Goal: Task Accomplishment & Management: Manage account settings

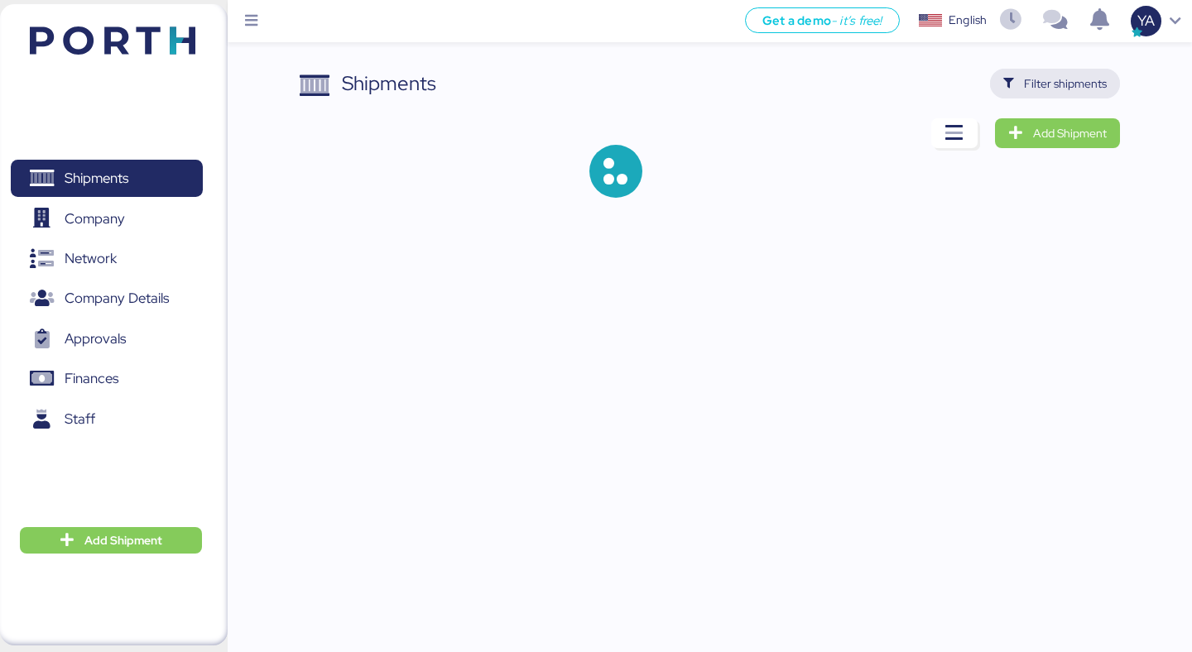
click at [1090, 85] on span "Filter shipments" at bounding box center [1065, 84] width 83 height 20
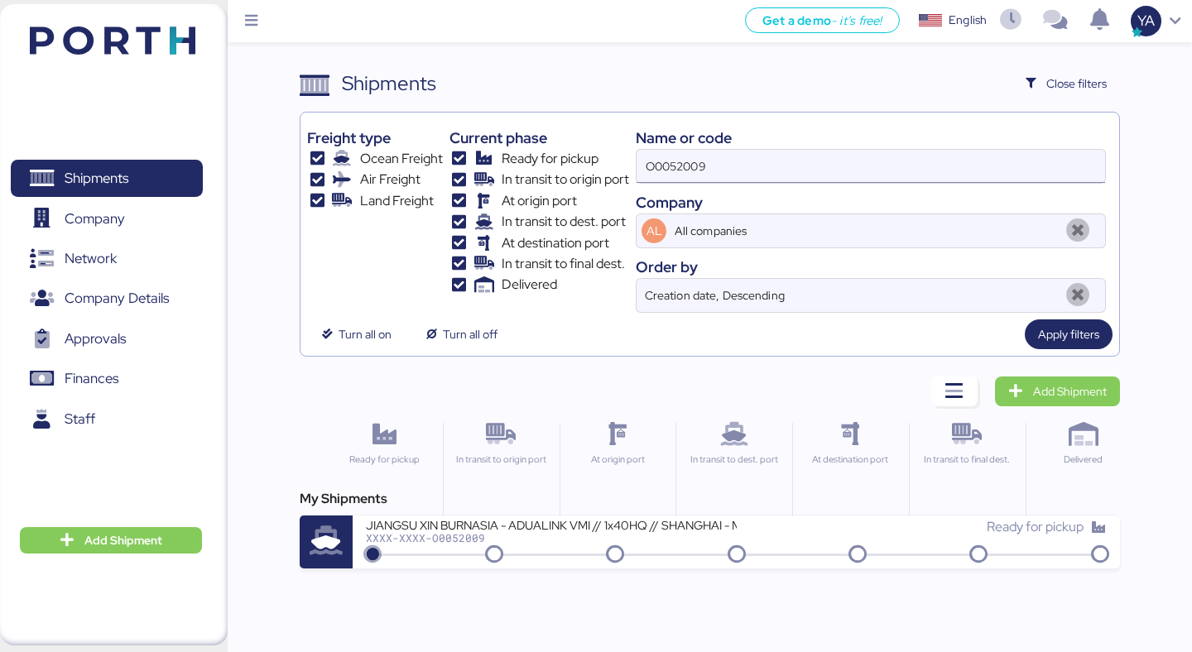
click at [857, 163] on input "O0052009" at bounding box center [871, 166] width 469 height 33
paste input "8"
type input "O0052008"
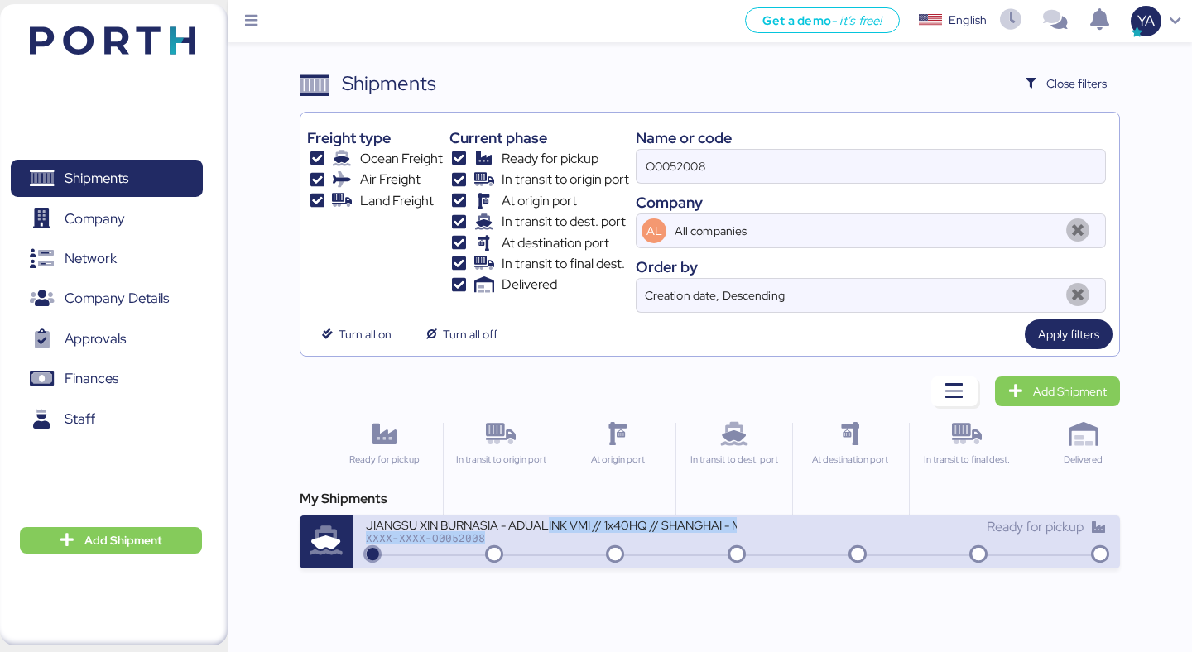
click at [551, 533] on div "JIANGSU XIN BURNASIA - ADUALINK VMI // 1x40HQ // SHANGHAI - MANZANILLO / HBL: B…" at bounding box center [551, 530] width 370 height 26
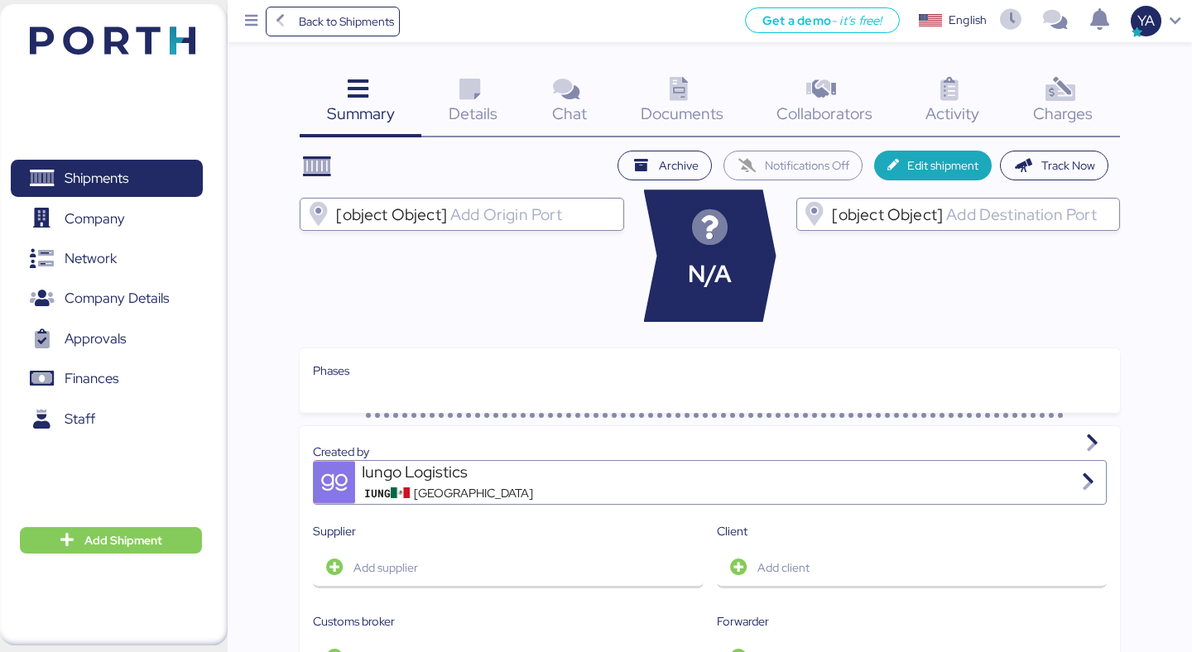
click at [491, 94] on div "Details 0" at bounding box center [472, 103] width 103 height 69
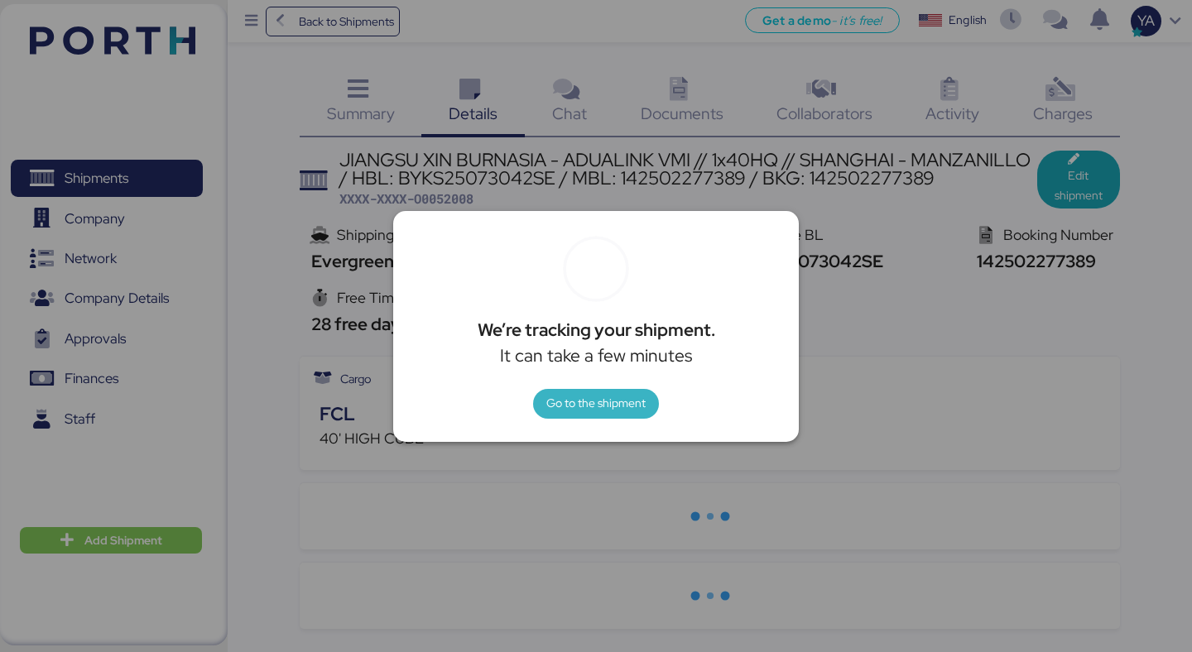
click at [590, 402] on span "Go to the shipment" at bounding box center [595, 403] width 99 height 20
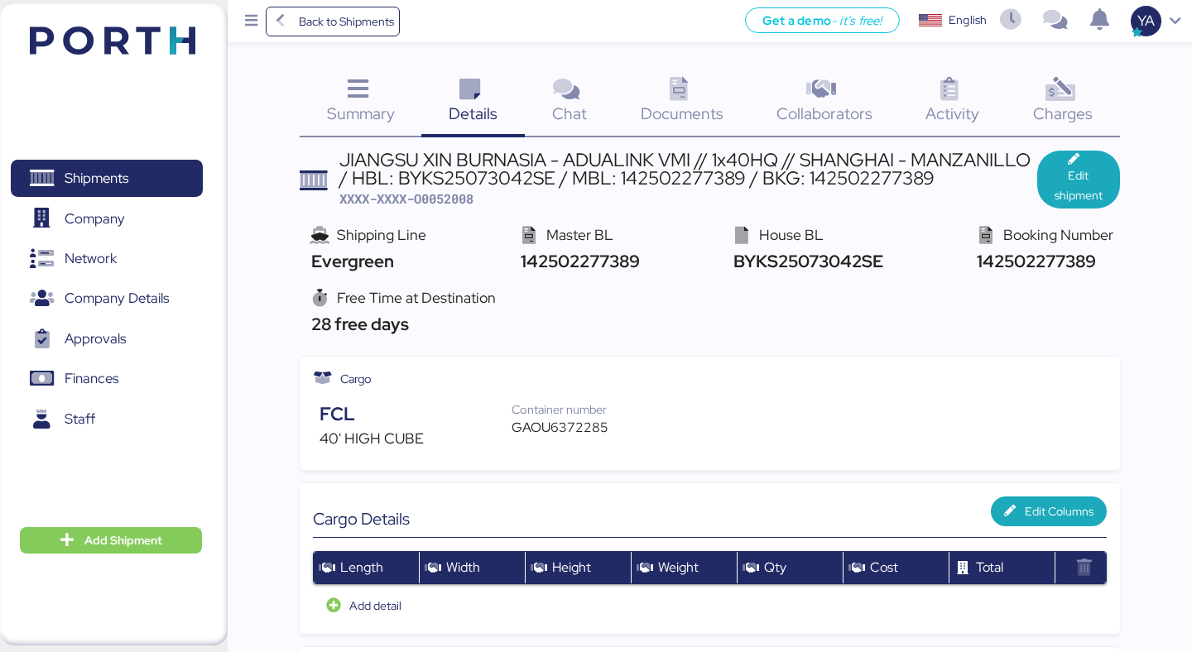
click at [444, 209] on div "JIANGSU XIN BURNASIA - ADUALINK VMI // 1x40HQ // SHANGHAI - MANZANILLO / HBL: B…" at bounding box center [710, 490] width 820 height 679
click at [444, 203] on span "XXXX-XXXX-O0052008" at bounding box center [406, 198] width 134 height 17
click at [523, 442] on div "Container number GAOU6372285" at bounding box center [568, 423] width 113 height 45
click at [523, 414] on div "Container number" at bounding box center [568, 410] width 113 height 18
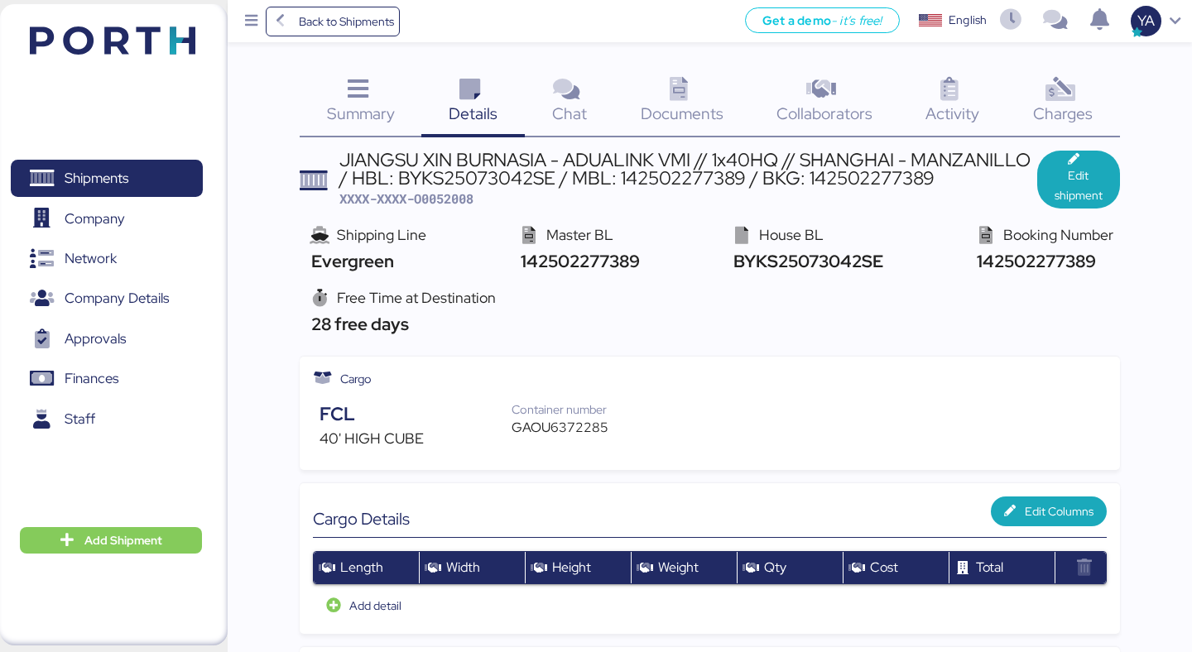
click at [523, 420] on div "GAOU6372285" at bounding box center [568, 428] width 113 height 20
copy div "GAOU6372285"
click at [326, 29] on span "Back to Shipments" at bounding box center [346, 22] width 95 height 20
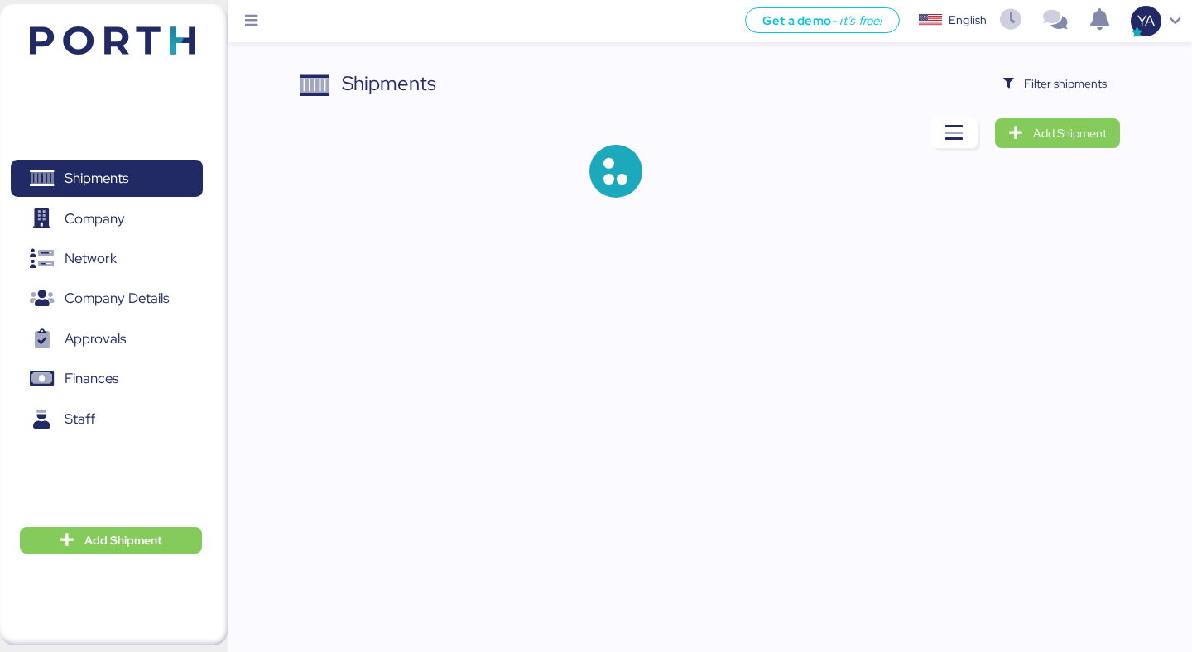
click at [1083, 82] on span "Filter shipments" at bounding box center [1065, 84] width 83 height 20
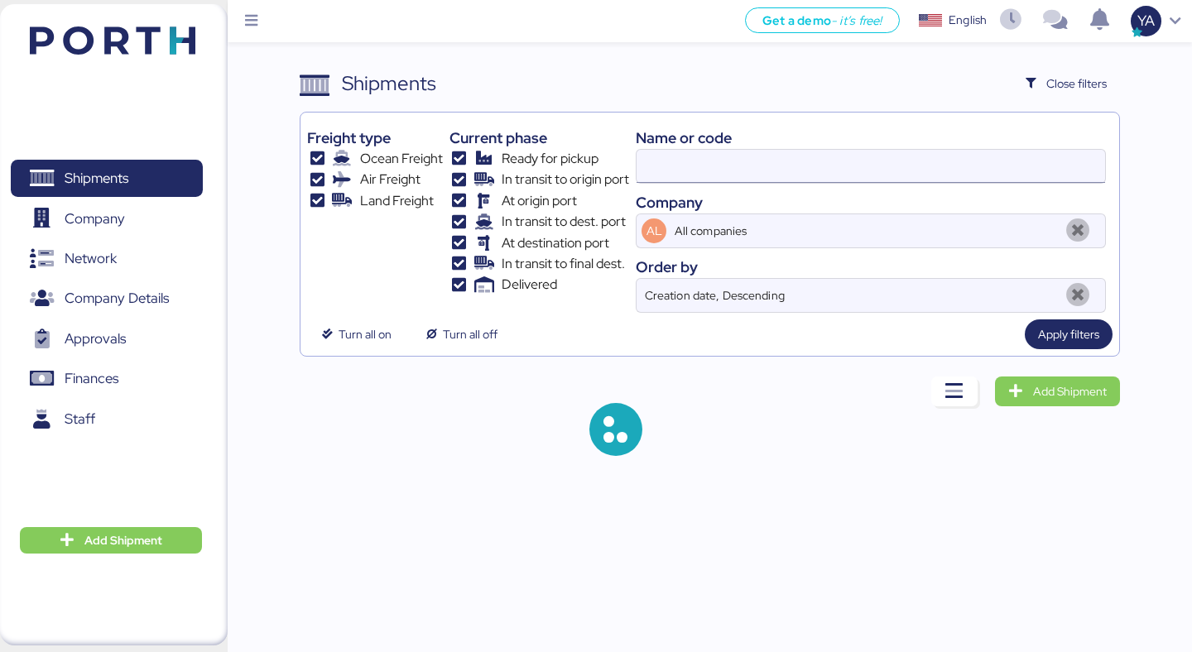
click at [769, 173] on input at bounding box center [871, 166] width 469 height 33
paste input "O0052009"
type input "O0052009"
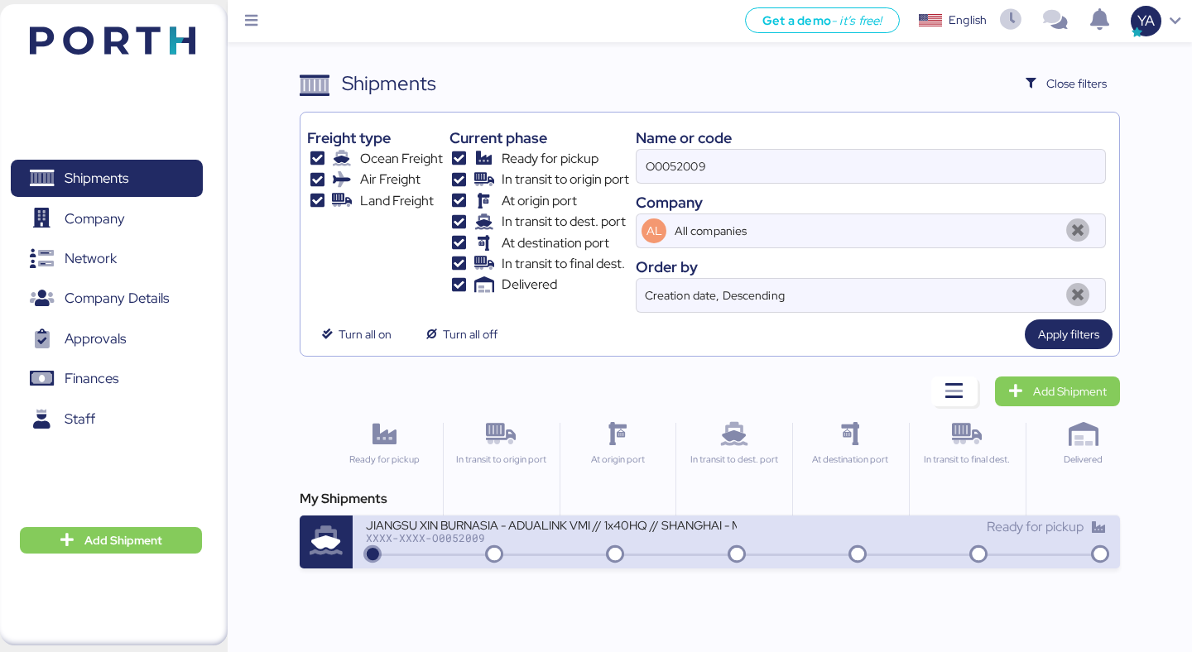
click at [498, 527] on div "JIANGSU XIN BURNASIA - ADUALINK VMI // 1x40HQ // SHANGHAI - MANZANILLO / HBL: B…" at bounding box center [551, 524] width 370 height 14
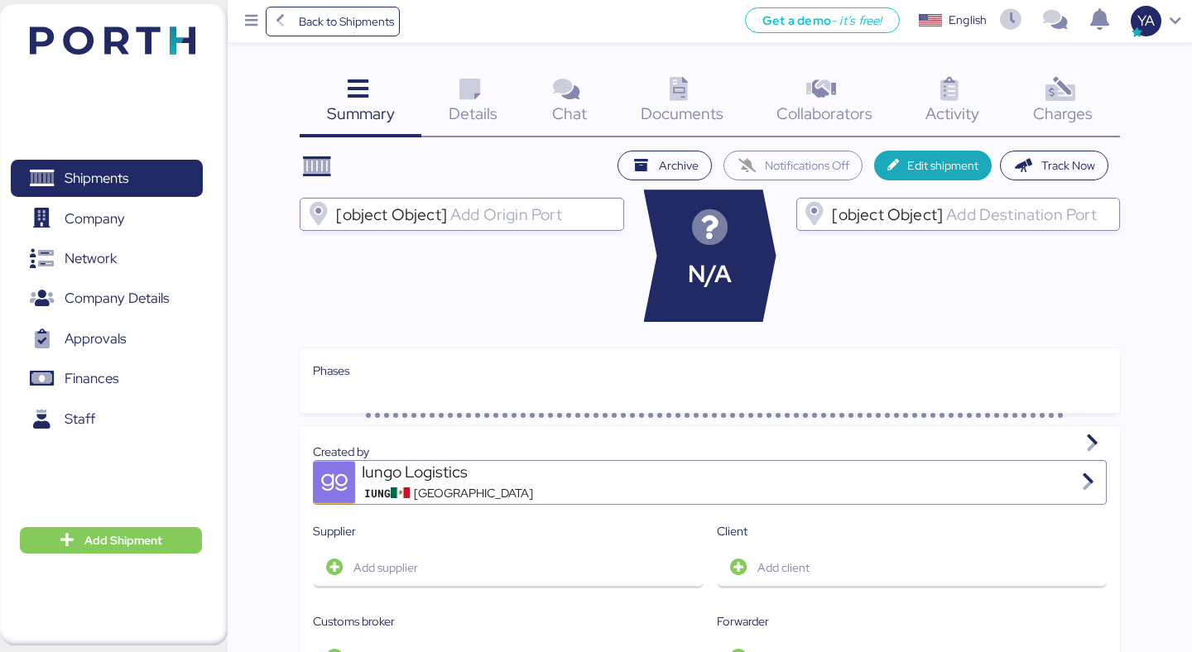
click at [489, 89] on div "Details 0" at bounding box center [472, 103] width 103 height 69
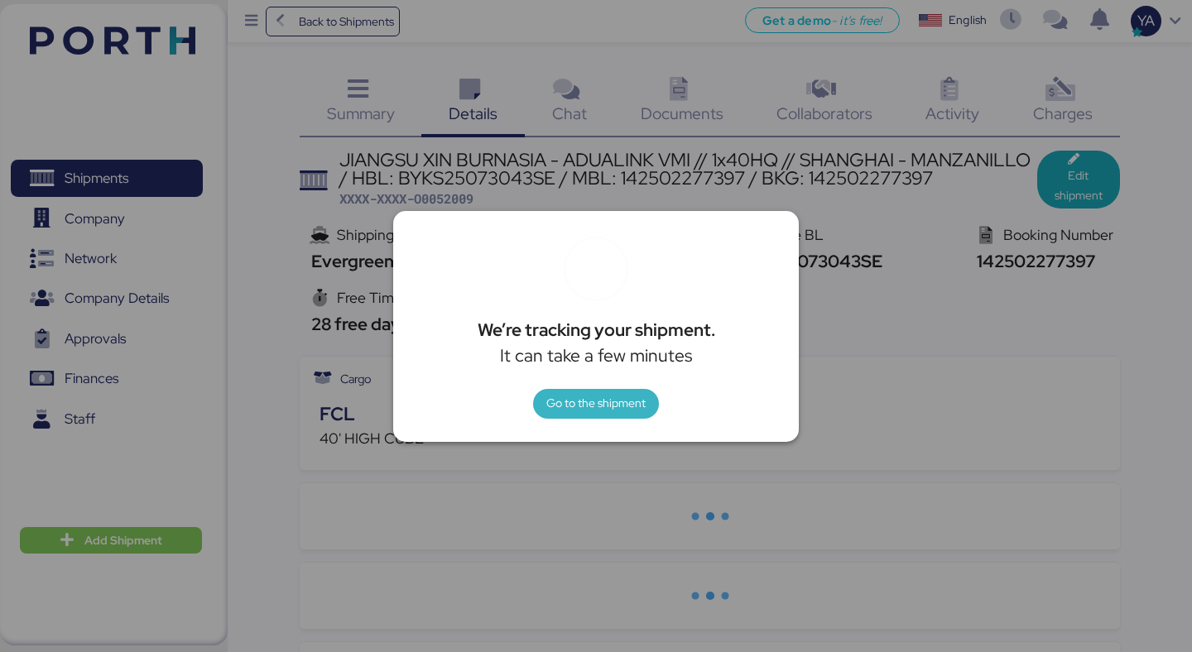
click at [587, 398] on span "Go to the shipment" at bounding box center [595, 403] width 99 height 20
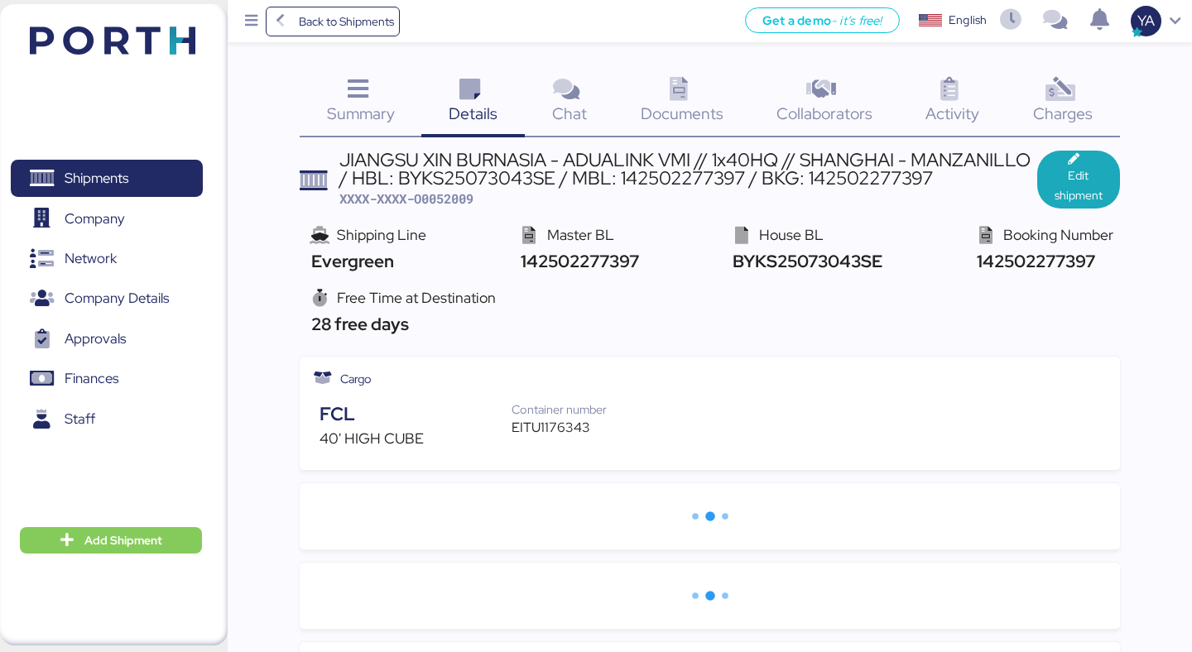
click at [550, 418] on div "EITU1176343" at bounding box center [568, 428] width 113 height 20
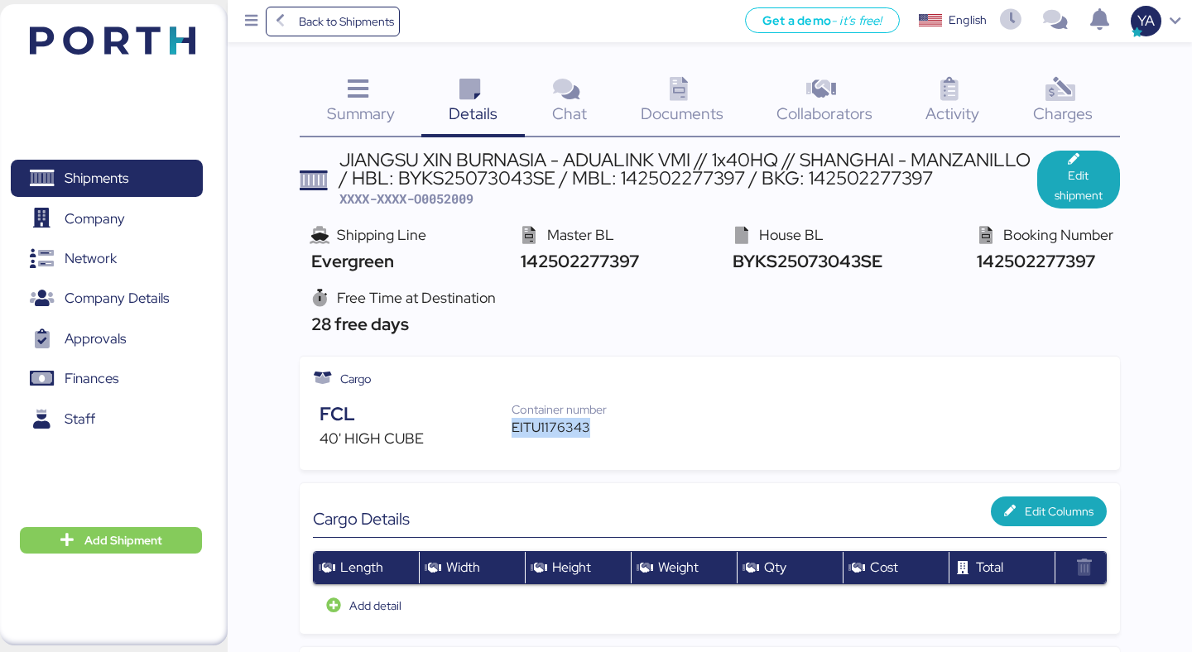
click at [550, 418] on div "EITU1176343" at bounding box center [568, 428] width 113 height 20
copy div "EITU1176343"
click at [546, 172] on div "JIANGSU XIN BURNASIA - ADUALINK VMI // 1x40HQ // SHANGHAI - MANZANILLO / HBL: B…" at bounding box center [688, 169] width 698 height 37
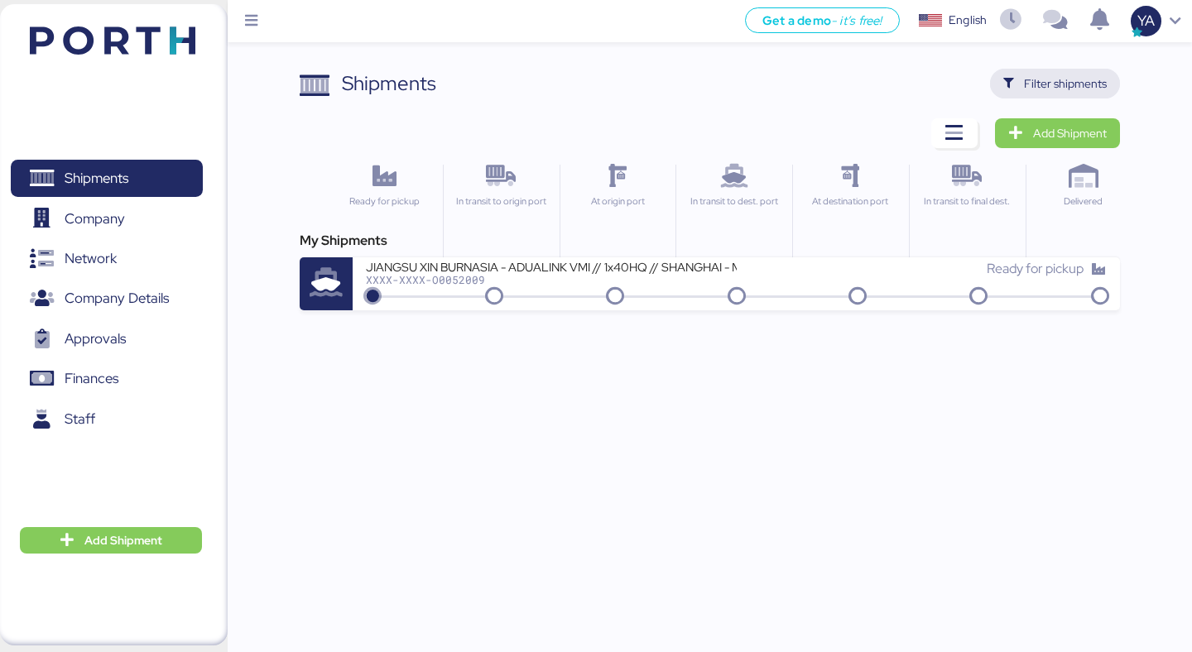
click at [1050, 91] on span "Filter shipments" at bounding box center [1065, 84] width 83 height 20
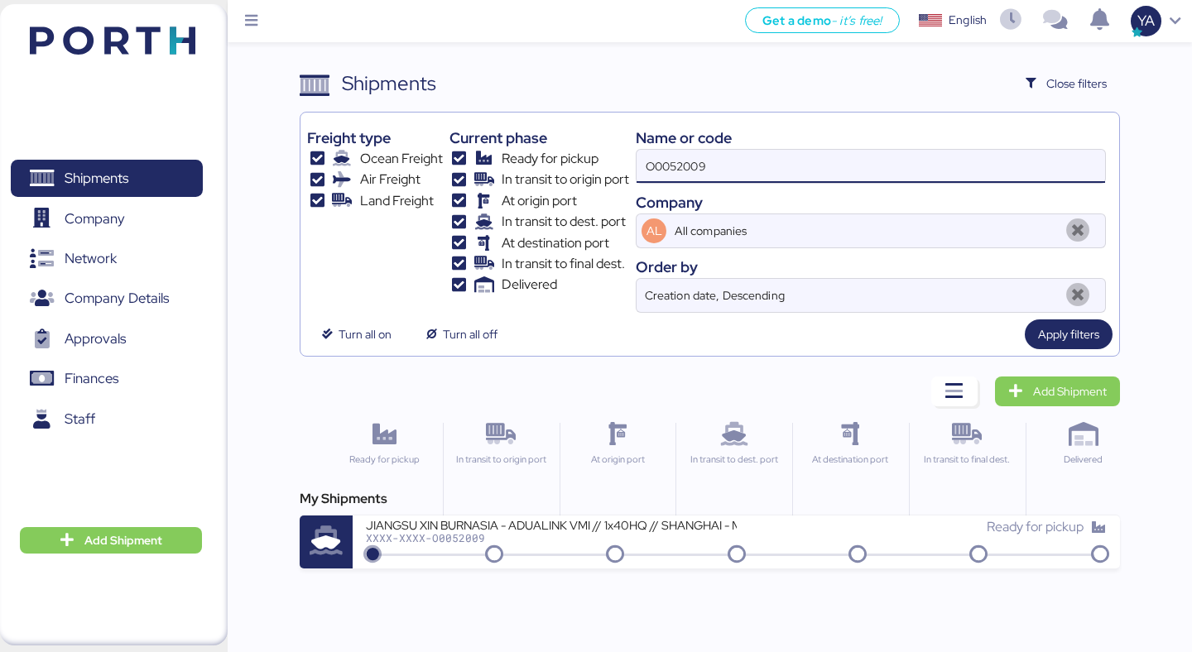
click at [741, 178] on input "O0052009" at bounding box center [871, 166] width 469 height 33
type input "seiren"
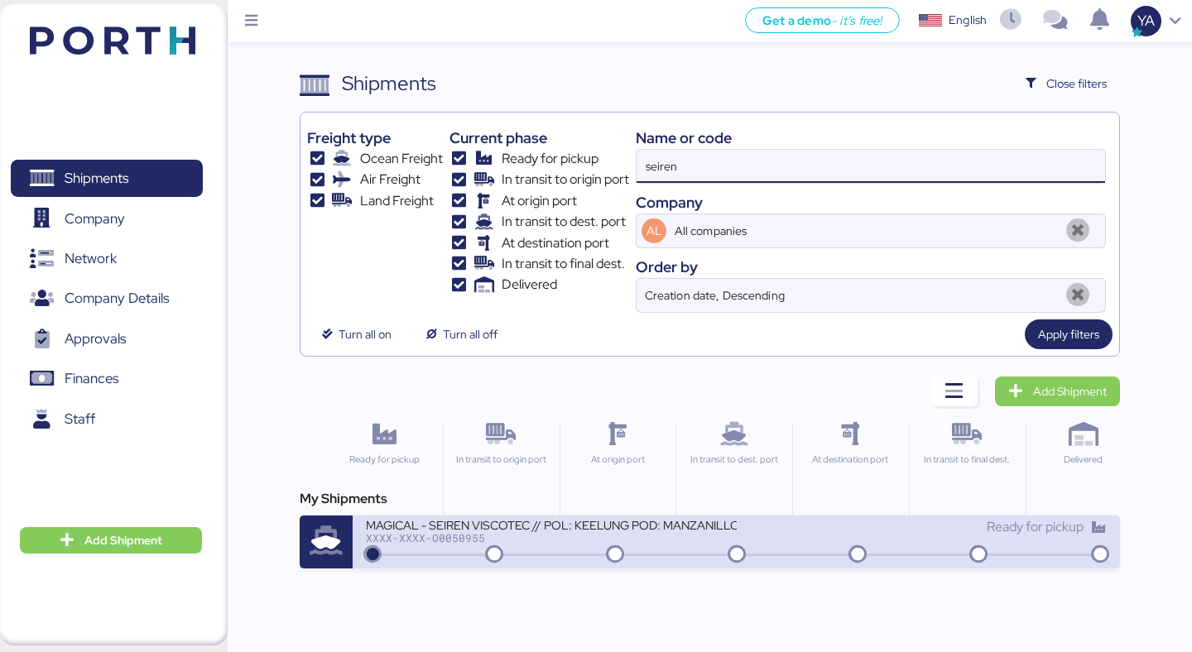
click at [490, 520] on div "MAGICAL - SEIREN VISCOTEC // POL: KEELUNG POD: MANZANILLO // MBL: HBL: BKG:" at bounding box center [551, 524] width 370 height 14
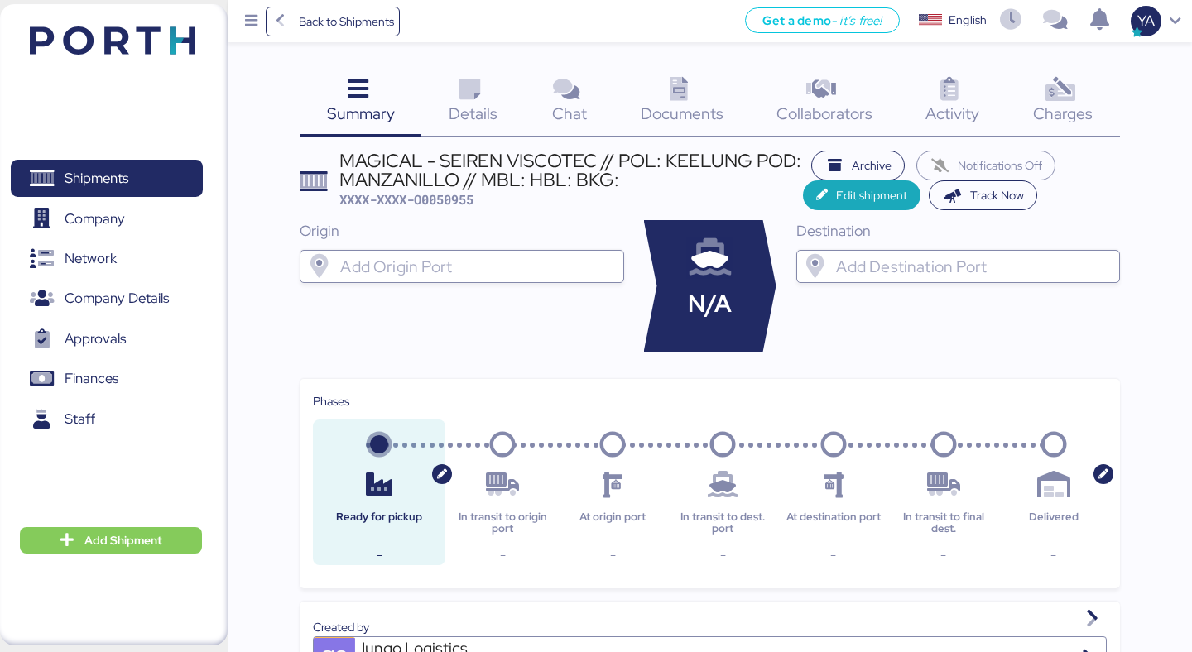
click at [457, 110] on span "Details" at bounding box center [473, 114] width 49 height 22
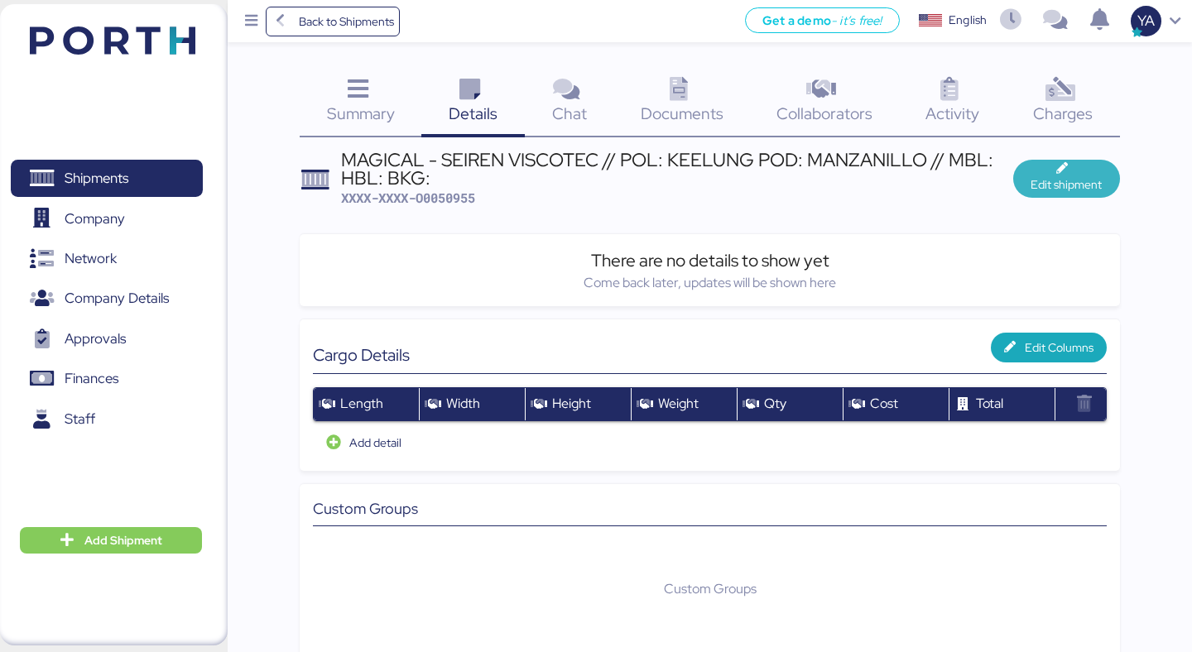
click at [1039, 183] on span "Edit shipment" at bounding box center [1066, 185] width 71 height 20
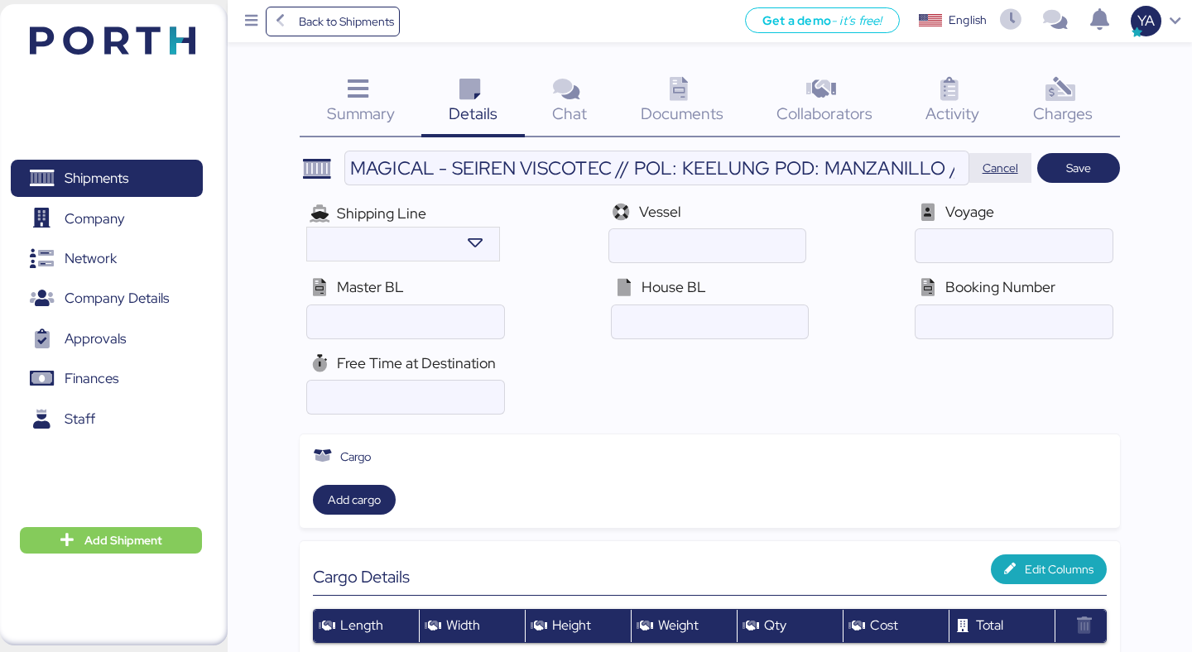
click at [1019, 166] on span "Cancel" at bounding box center [1001, 168] width 62 height 30
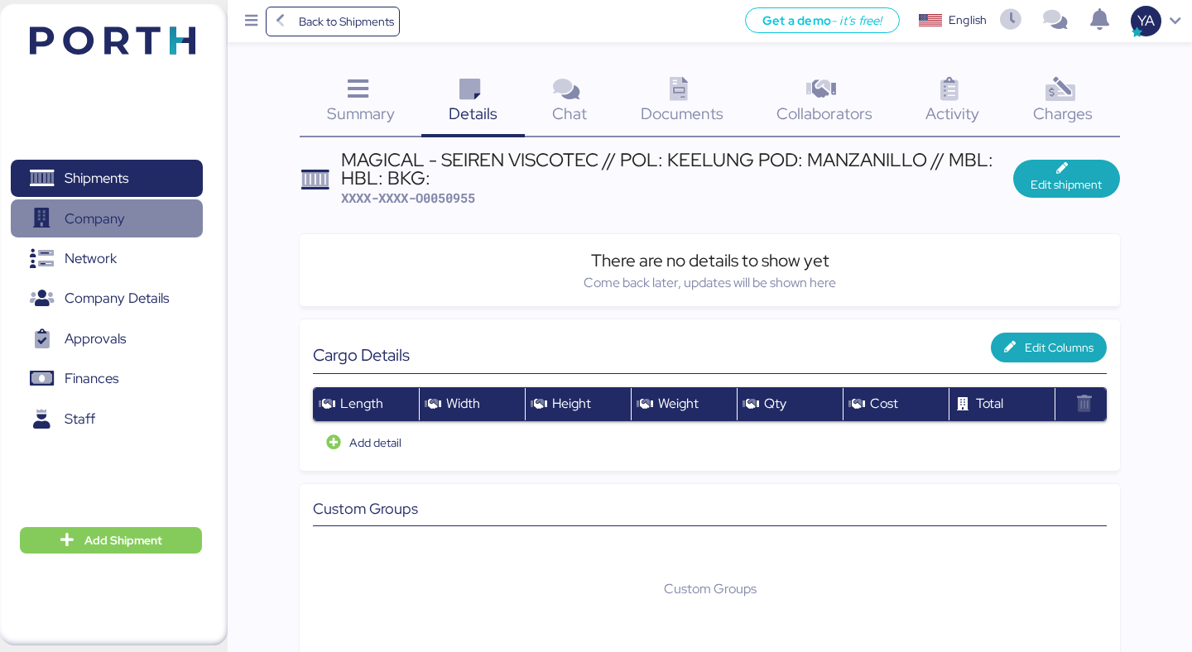
click at [143, 224] on span "Company" at bounding box center [106, 219] width 178 height 24
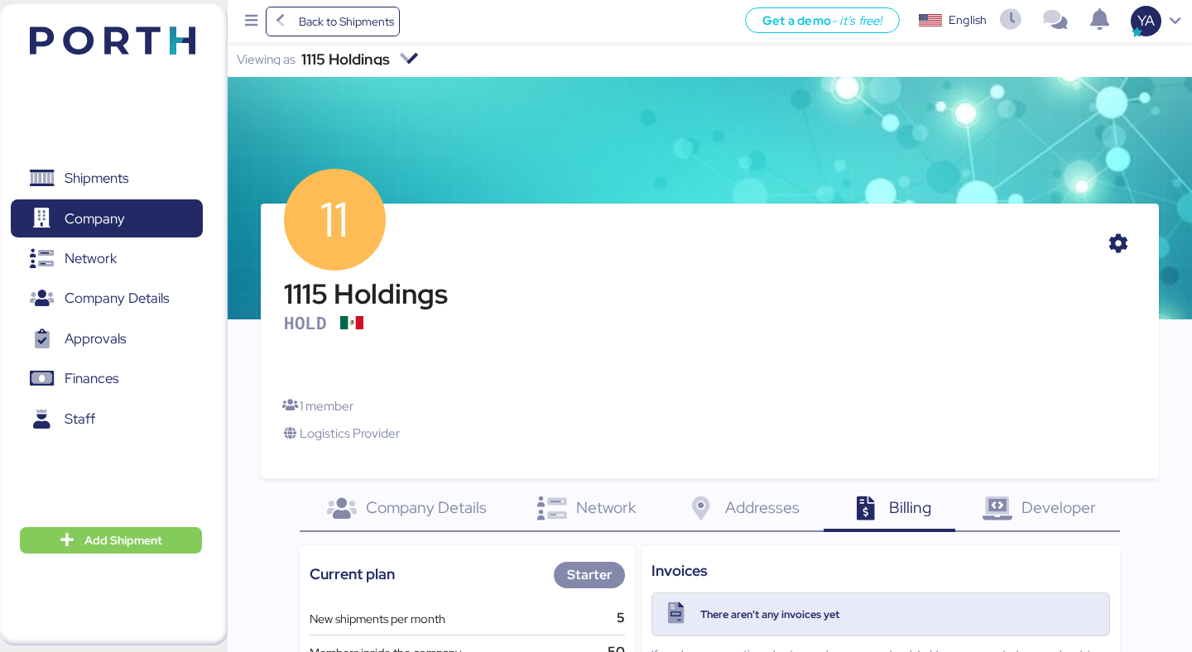
click at [383, 57] on div "1115 Holdings" at bounding box center [345, 60] width 89 height 12
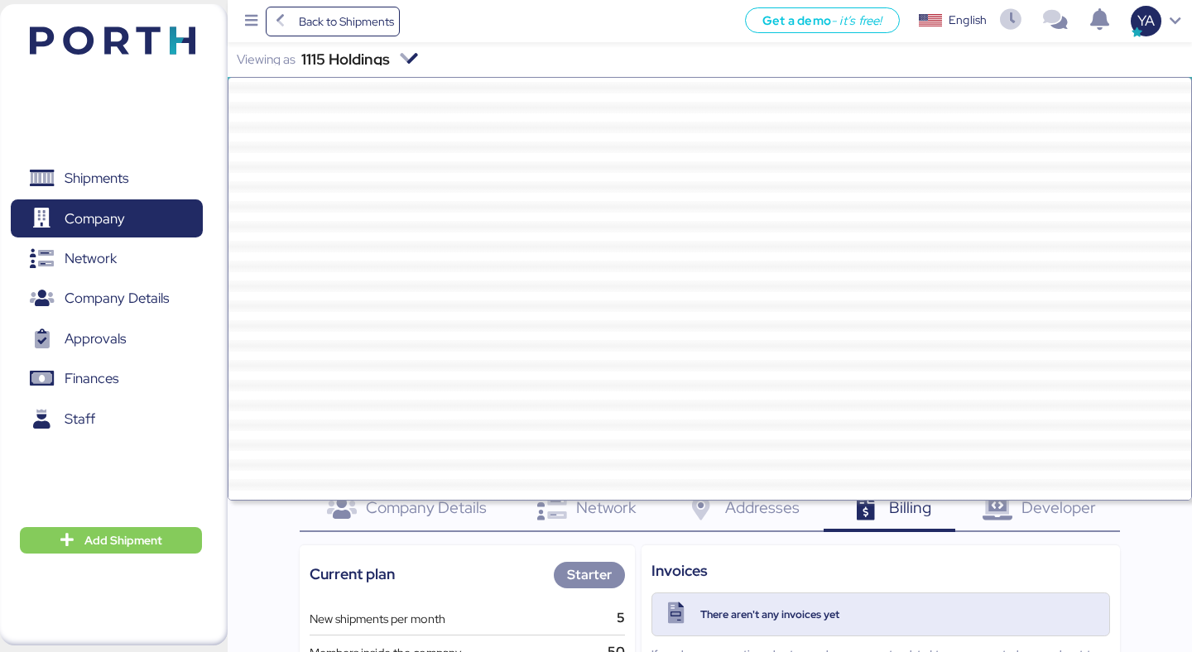
scroll to position [45779, 0]
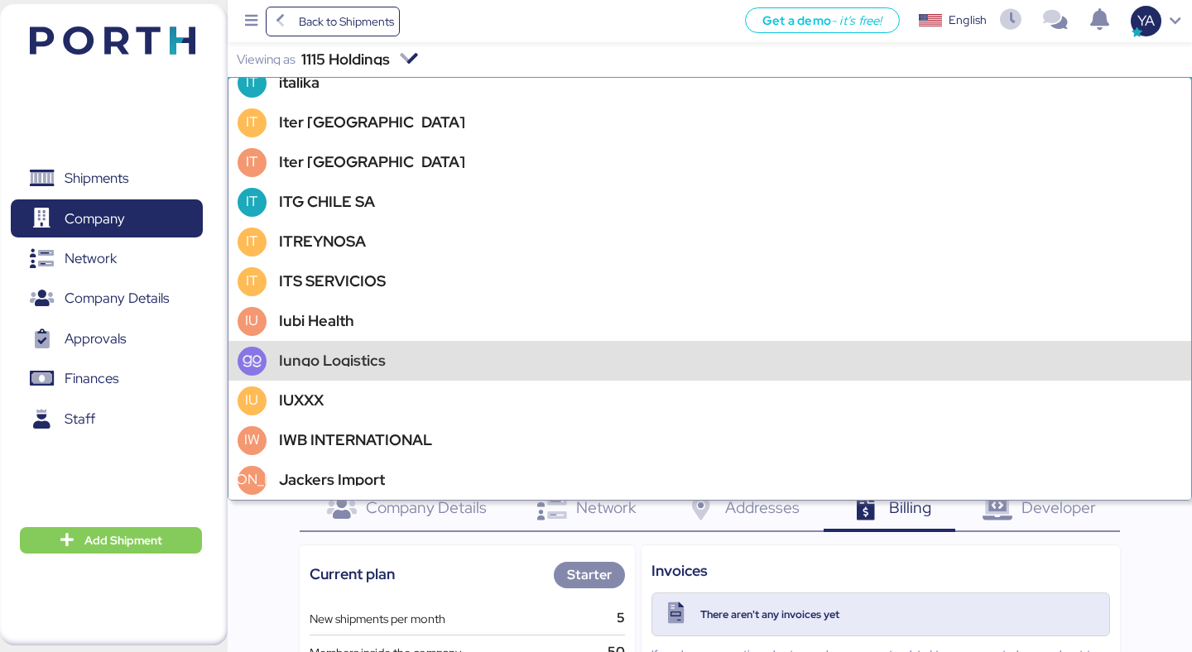
click at [338, 360] on div "Iungo Logistics" at bounding box center [332, 361] width 107 height 12
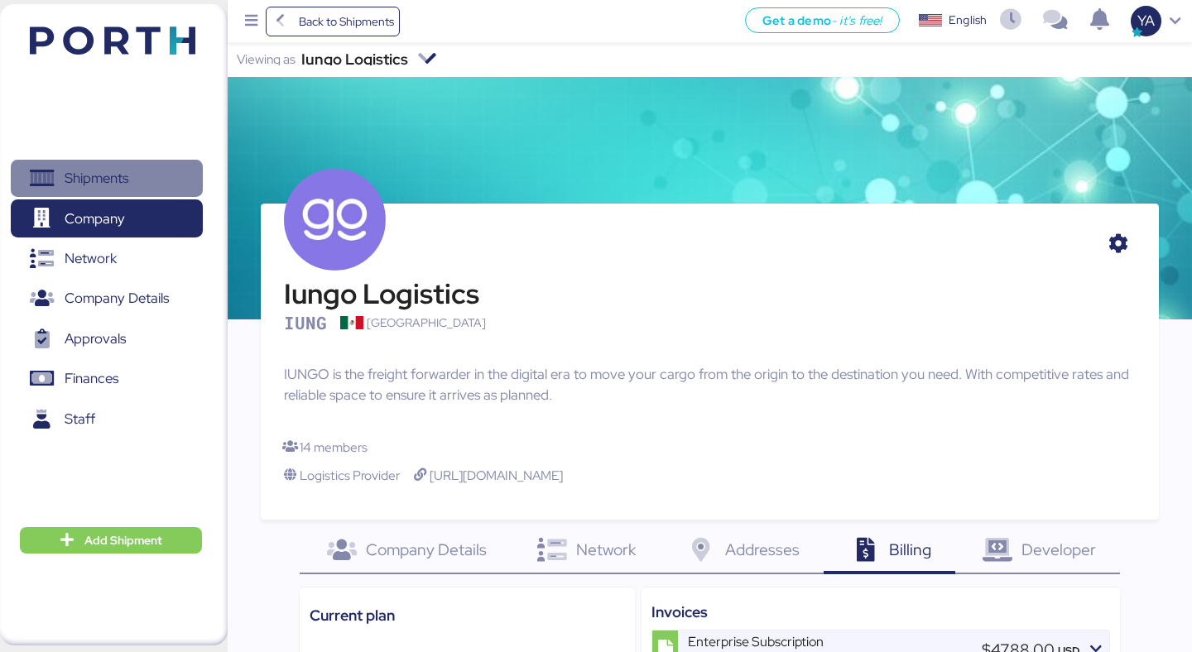
click at [119, 166] on span "Shipments" at bounding box center [106, 178] width 178 height 24
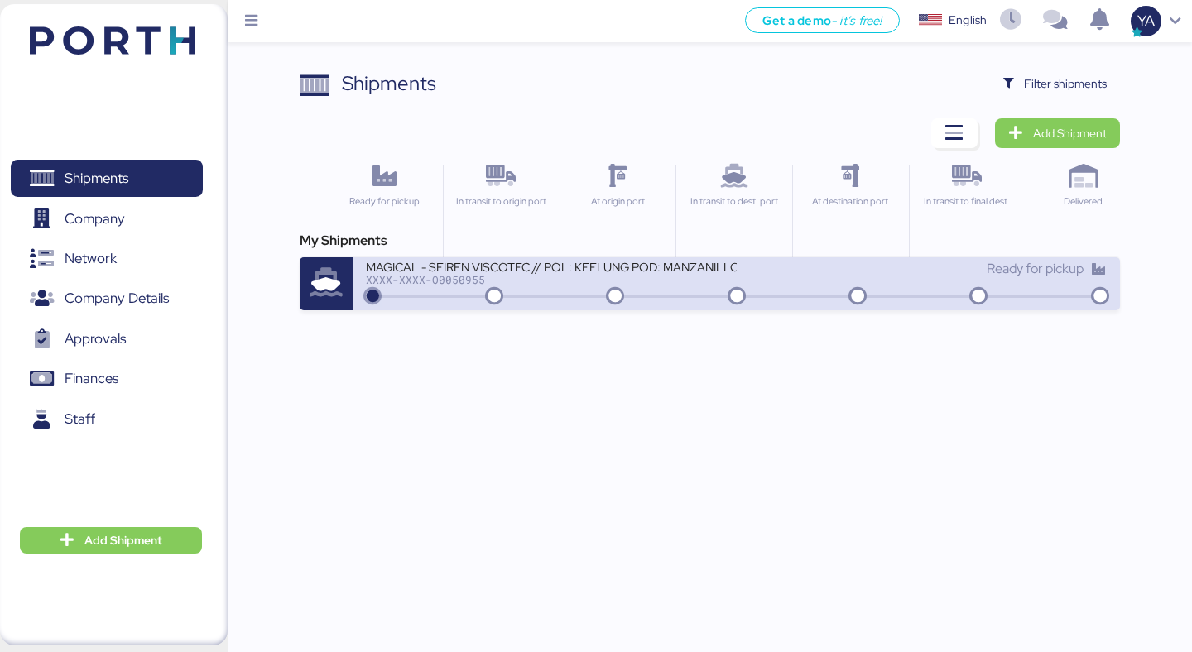
click at [580, 276] on div "XXXX-XXXX-O0050955" at bounding box center [551, 280] width 370 height 12
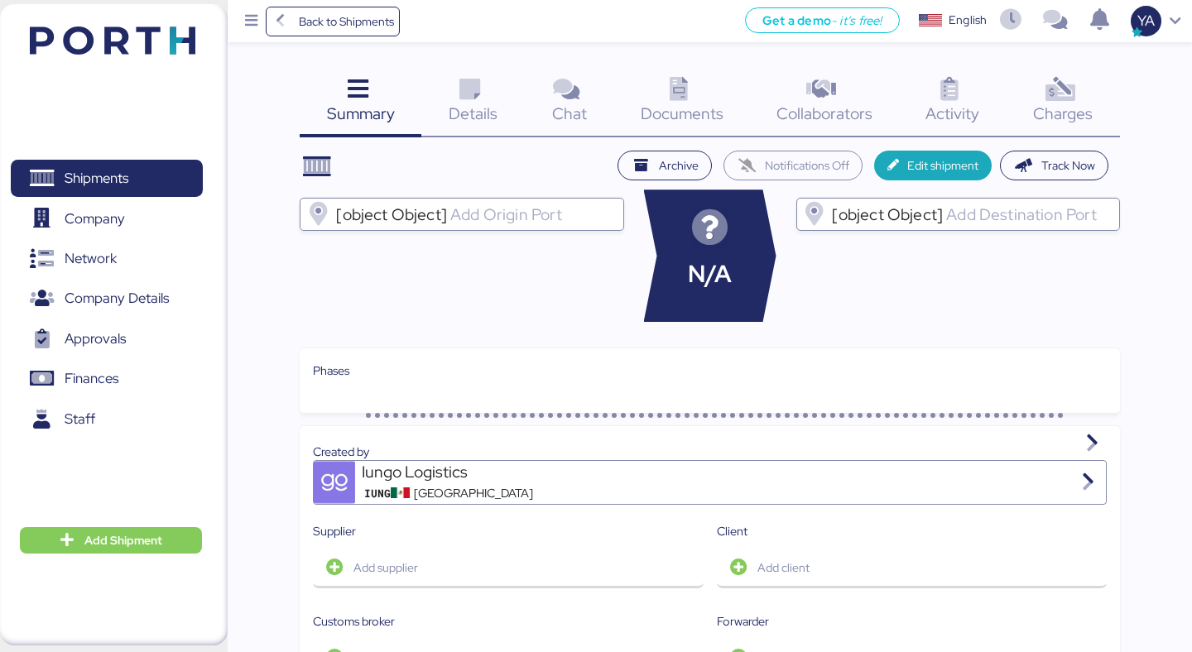
click at [440, 84] on div "Details 0" at bounding box center [472, 103] width 103 height 69
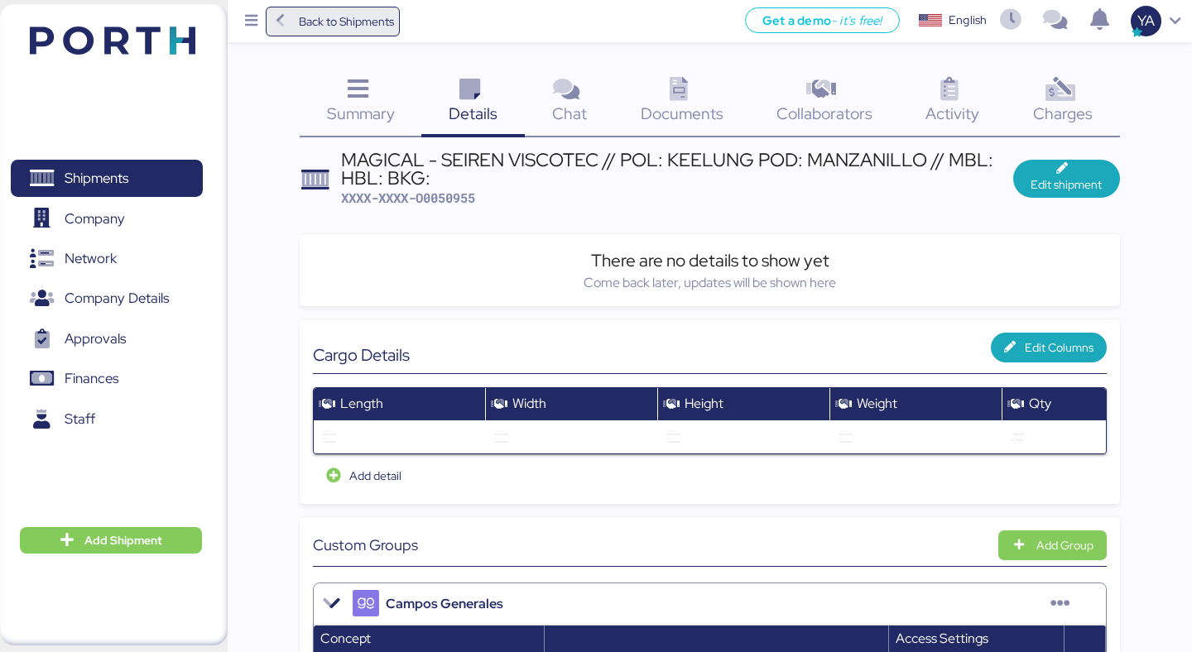
click at [335, 23] on span "Back to Shipments" at bounding box center [346, 22] width 95 height 20
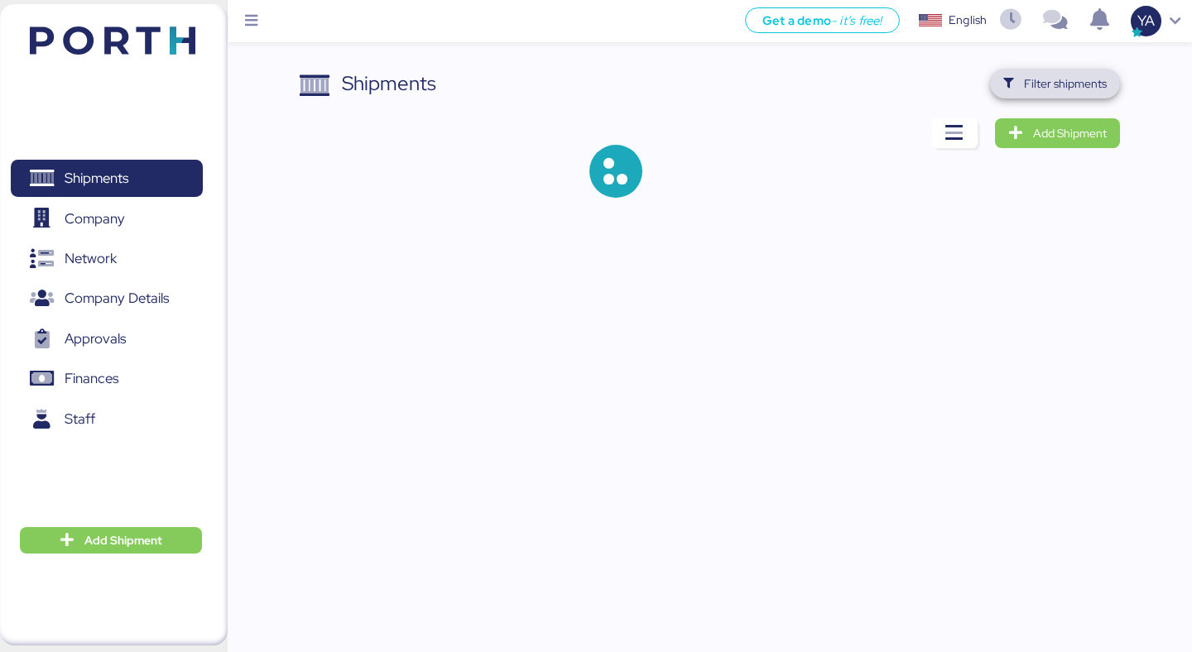
click at [1061, 94] on span "Filter shipments" at bounding box center [1055, 83] width 103 height 23
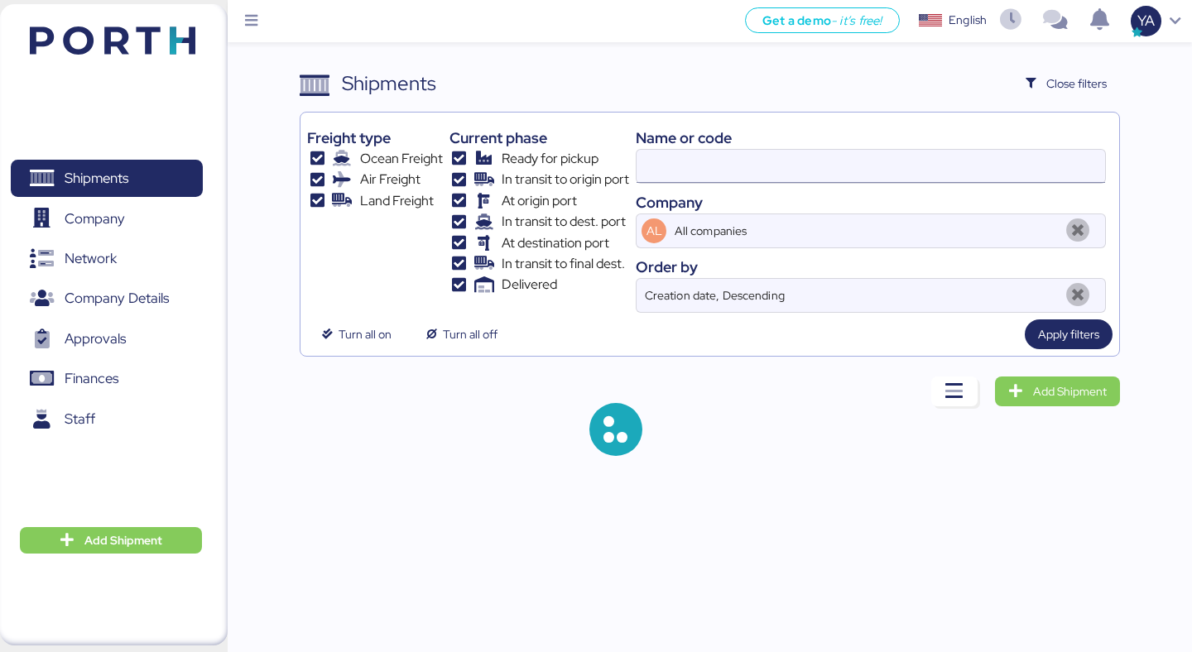
click at [834, 166] on input at bounding box center [871, 166] width 469 height 33
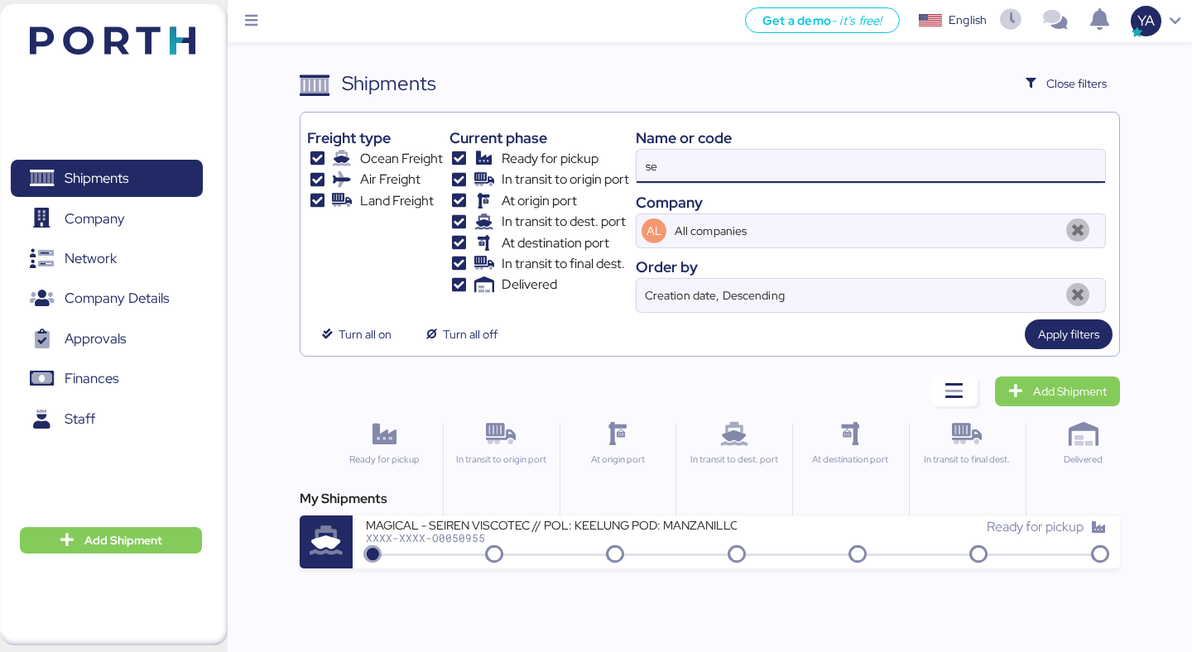
type input "s"
type input "magical"
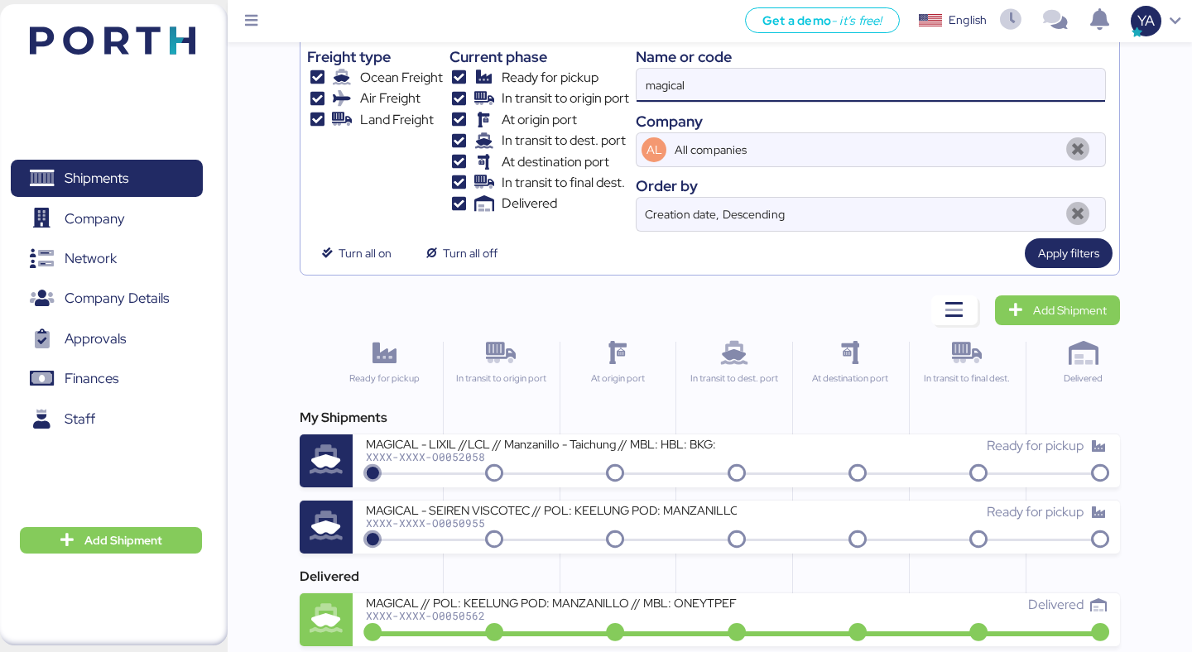
scroll to position [89, 0]
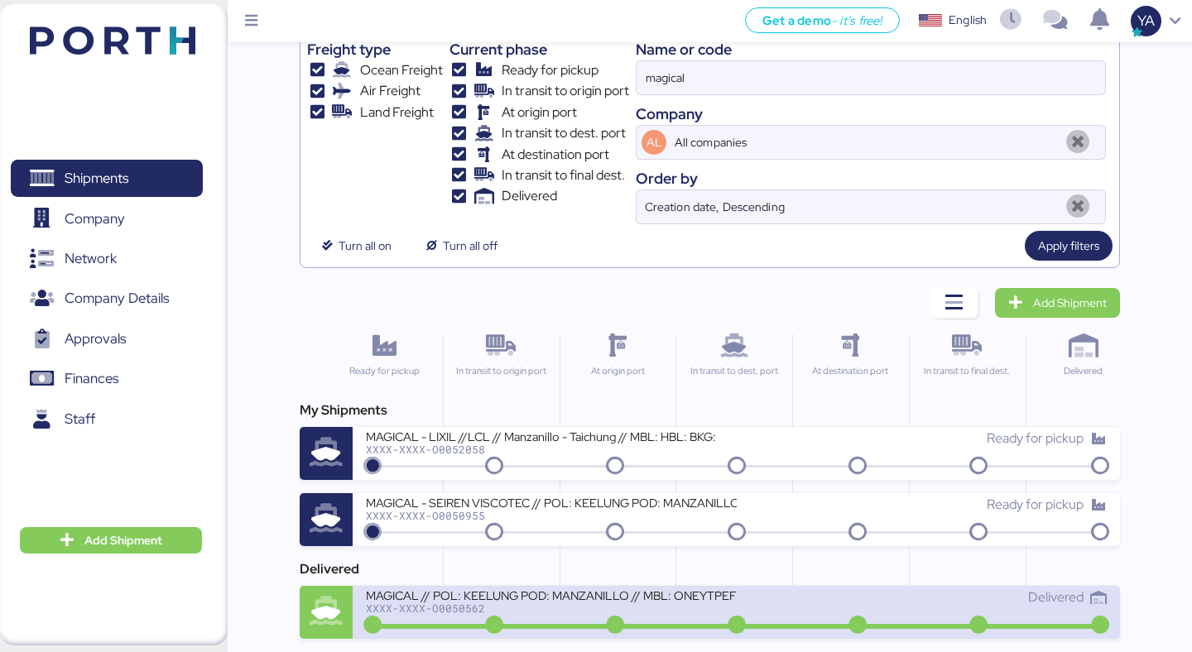
click at [592, 602] on div "MAGICAL // POL: KEELUNG POD: MANZANILLO // MBL: ONEYTPEF22387500HBL: MTPKEEZLO2…" at bounding box center [551, 595] width 370 height 14
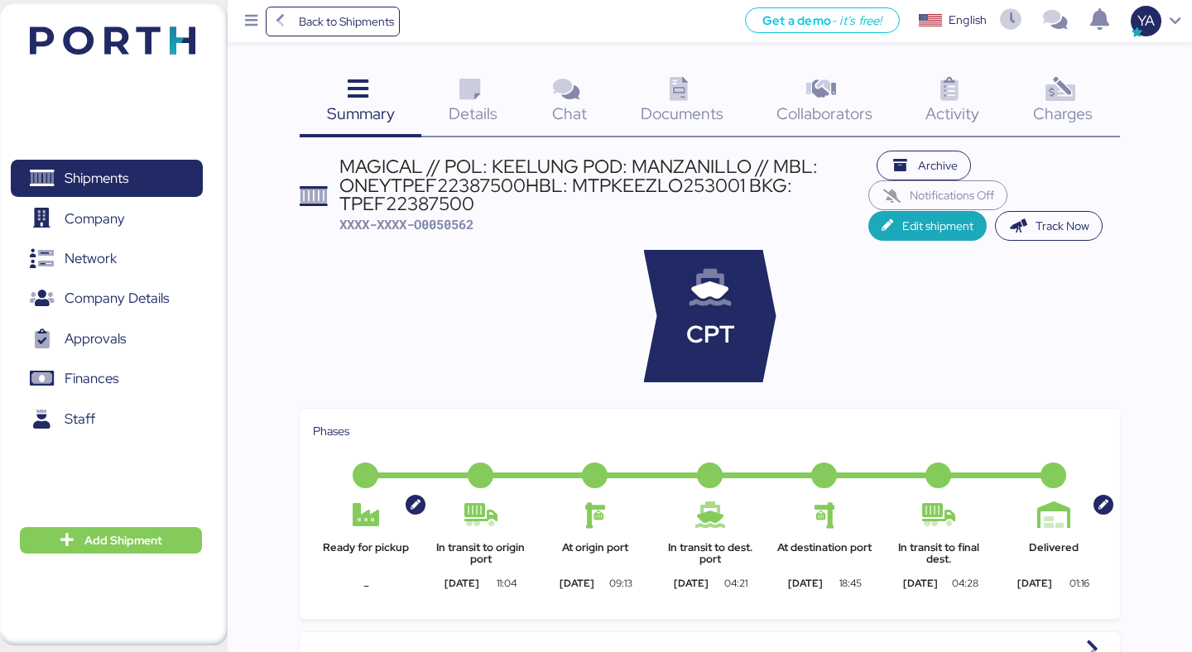
click at [479, 111] on span "Details" at bounding box center [473, 114] width 49 height 22
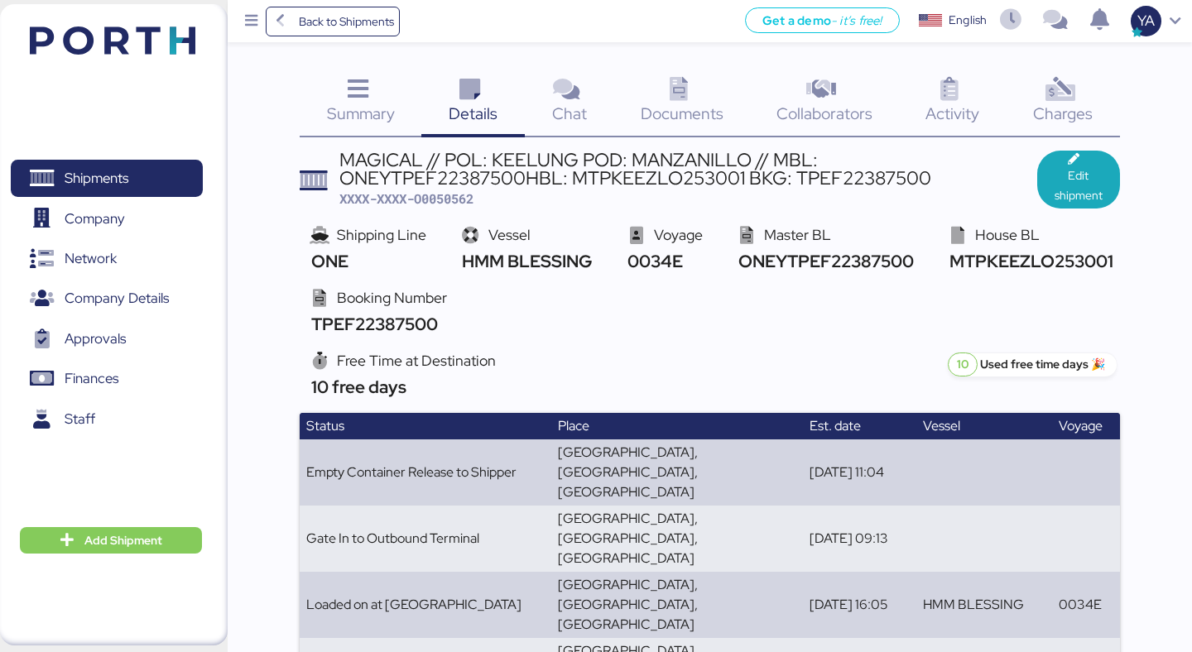
click at [666, 89] on icon at bounding box center [680, 90] width 36 height 24
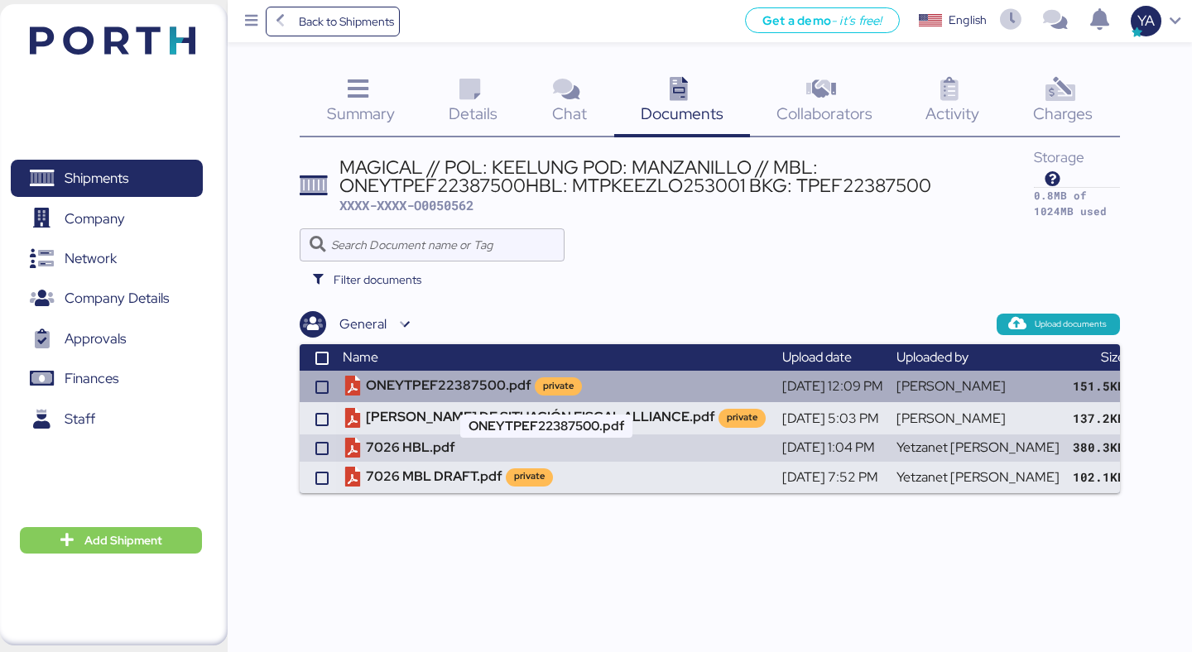
click at [435, 389] on td "ONEYTPEF22387500.pdf private" at bounding box center [556, 386] width 440 height 31
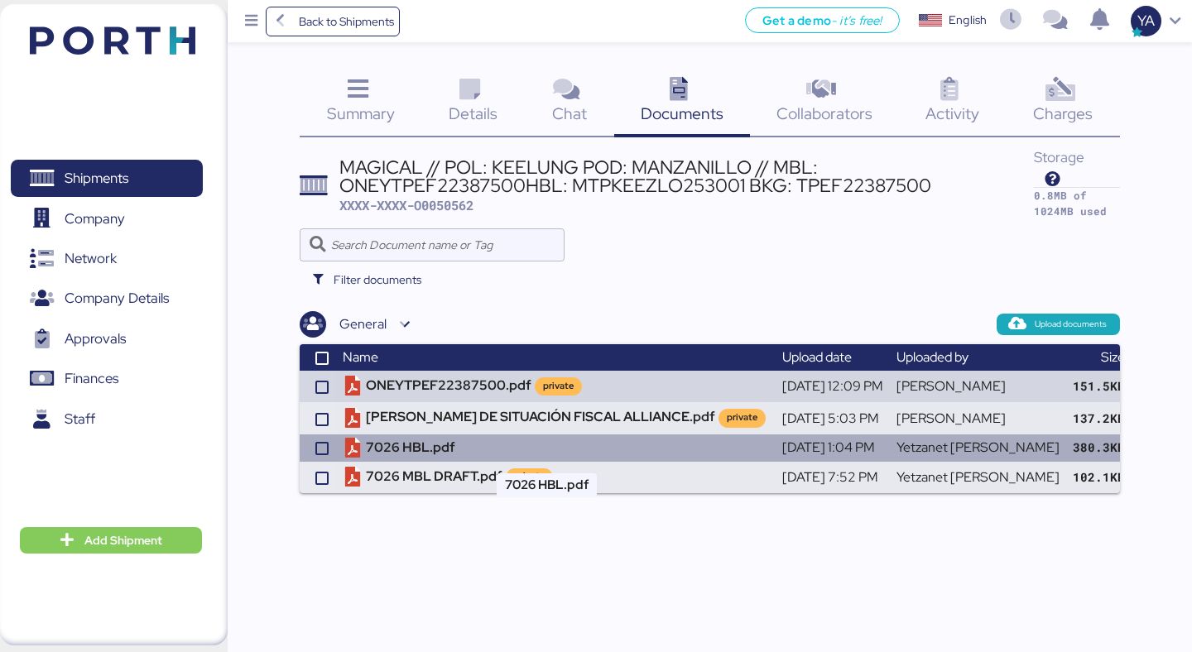
click at [430, 437] on td "7026 HBL.pdf" at bounding box center [556, 448] width 440 height 27
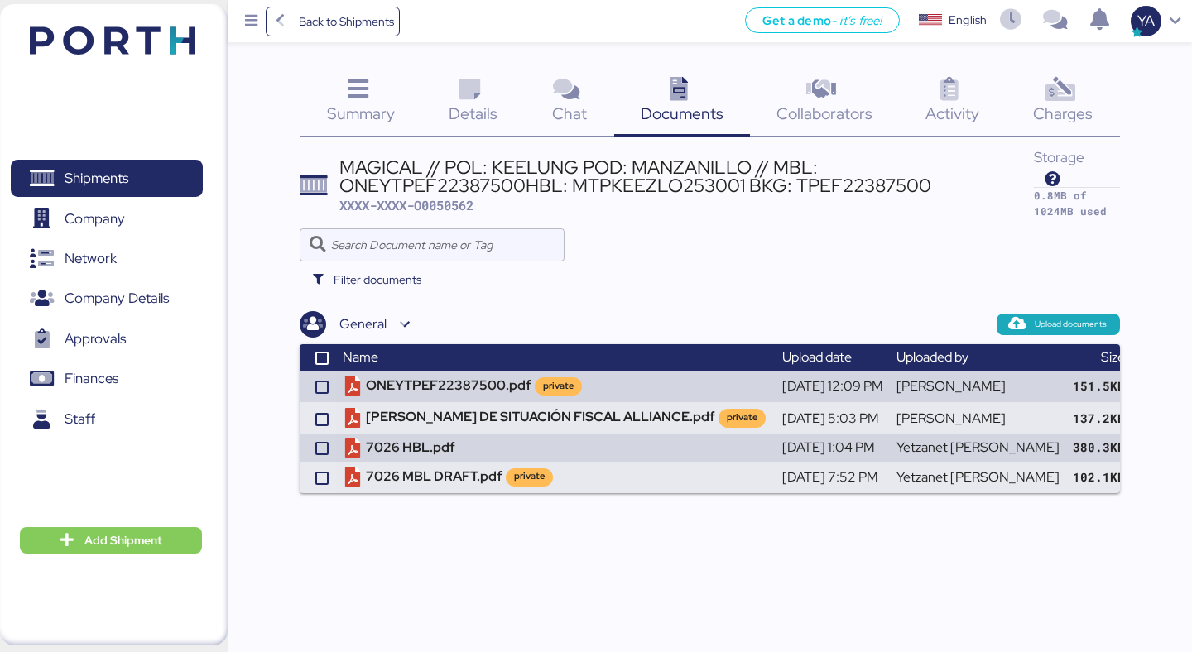
click at [486, 83] on icon at bounding box center [470, 90] width 36 height 24
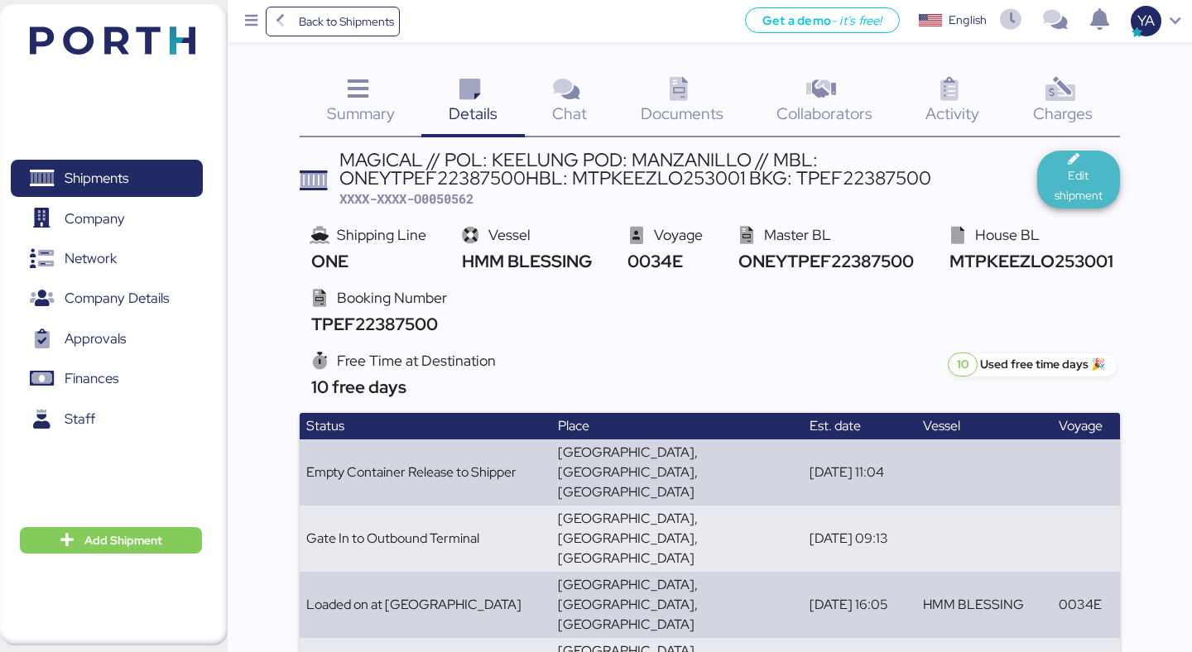
click at [1052, 190] on span "Edit shipment" at bounding box center [1079, 186] width 56 height 40
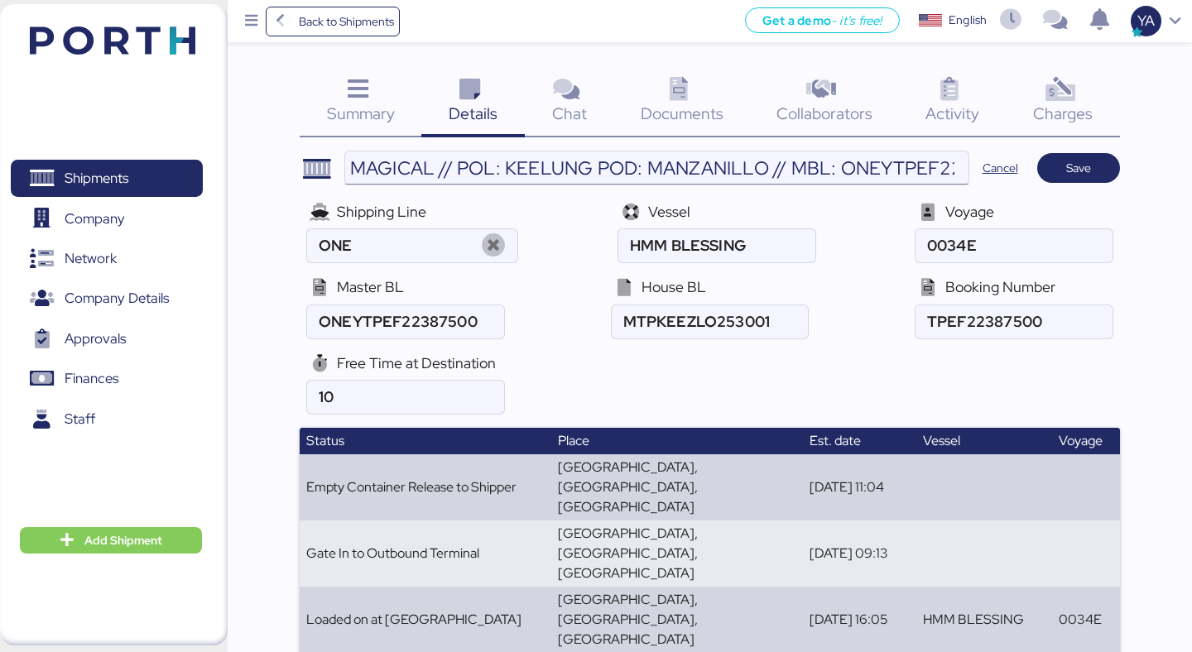
click at [437, 162] on input "MAGICAL // POL: KEELUNG POD: MANZANILLO // MBL: ONEYTPEF22387500HBL: MTPKEEZLO2…" at bounding box center [656, 168] width 623 height 33
paste input "SEIREN VISCOTEC"
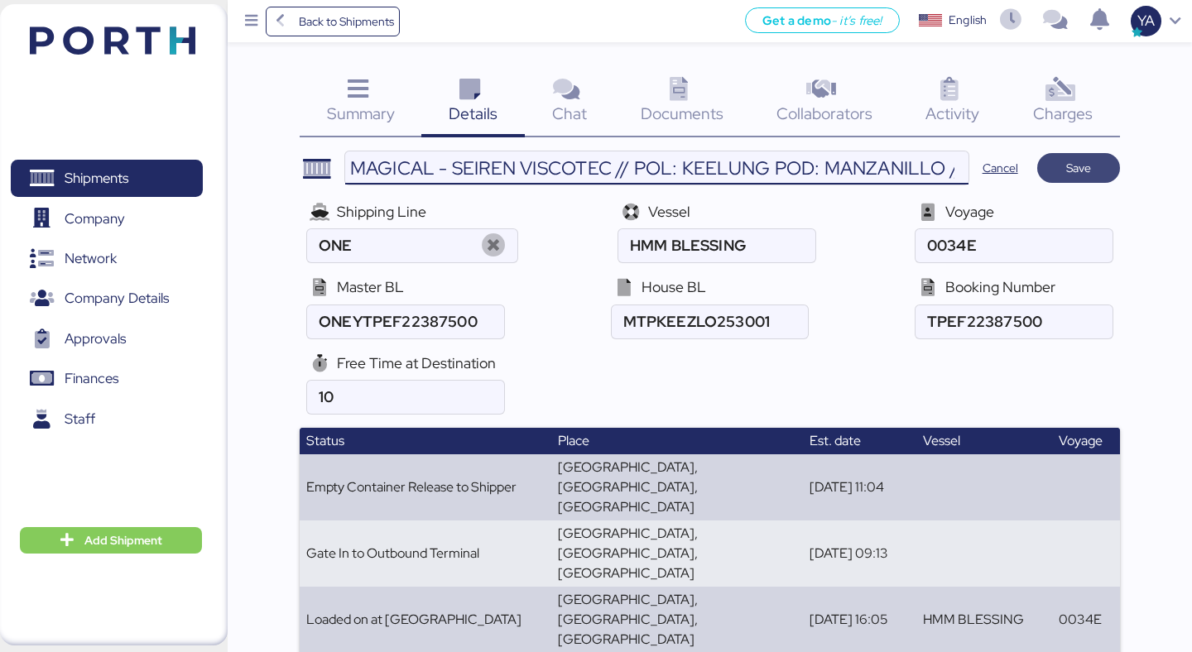
type input "MAGICAL - SEIREN VISCOTEC // POL: KEELUNG POD: MANZANILLO // MBL: ONEYTPEF22387…"
click at [1076, 180] on span "Save" at bounding box center [1078, 168] width 83 height 30
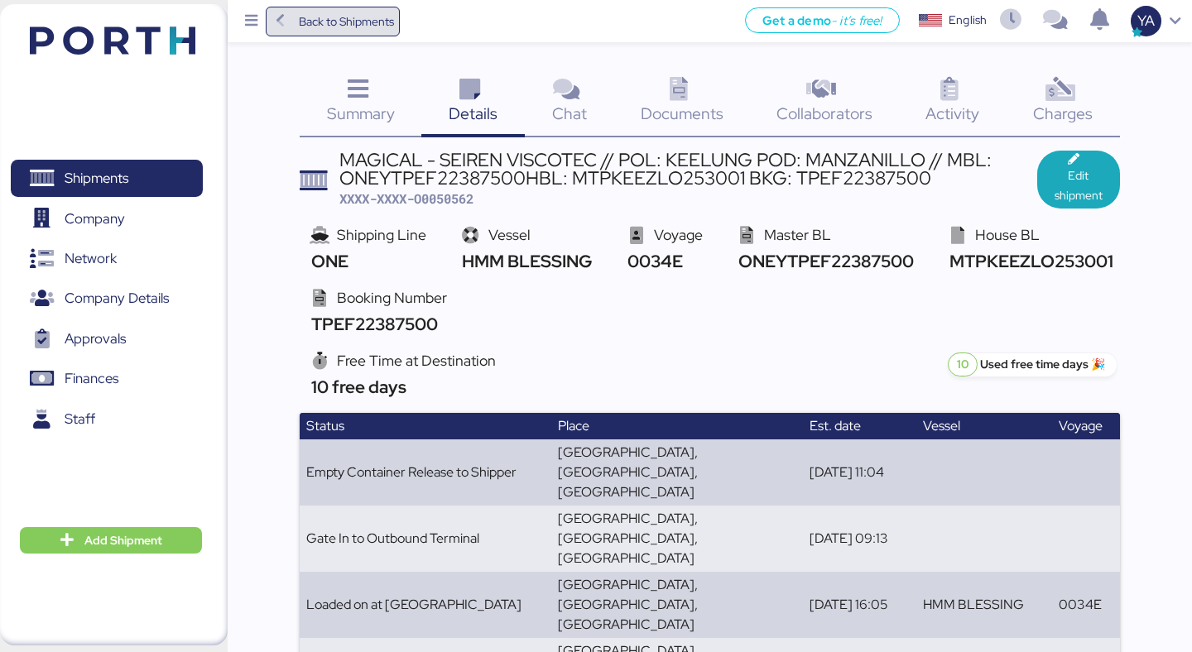
click at [341, 14] on span "Back to Shipments" at bounding box center [346, 22] width 95 height 20
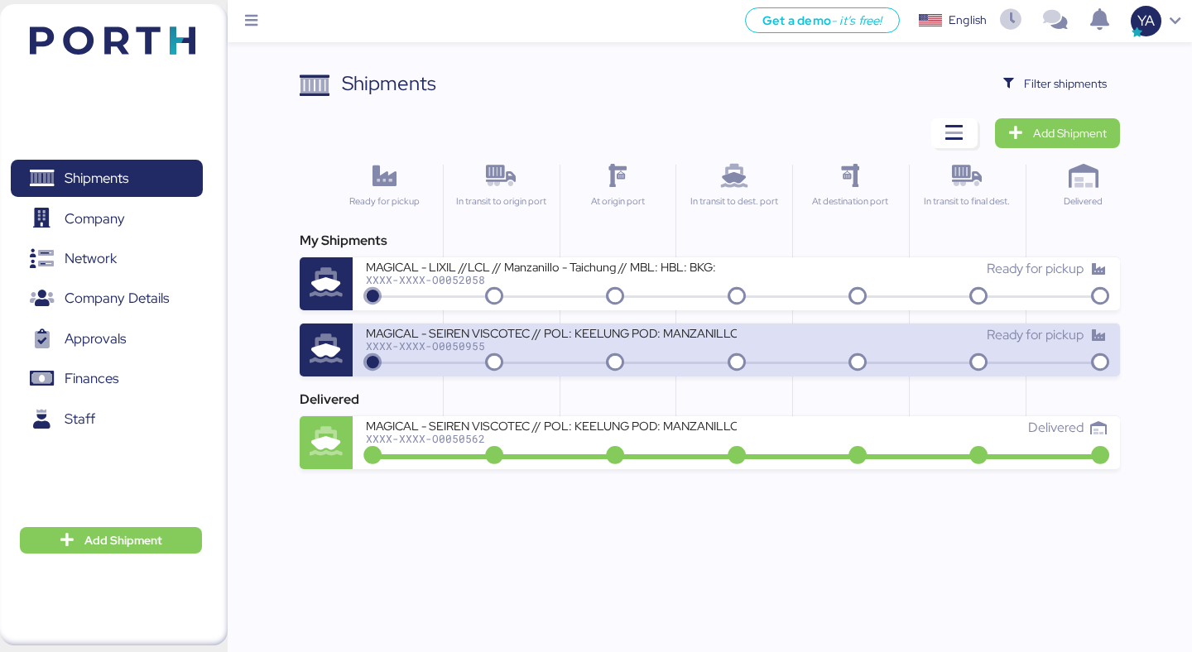
click at [685, 326] on div "MAGICAL - SEIREN VISCOTEC // POL: KEELUNG POD: MANZANILLO // MBL: HBL: BKG:" at bounding box center [551, 332] width 370 height 14
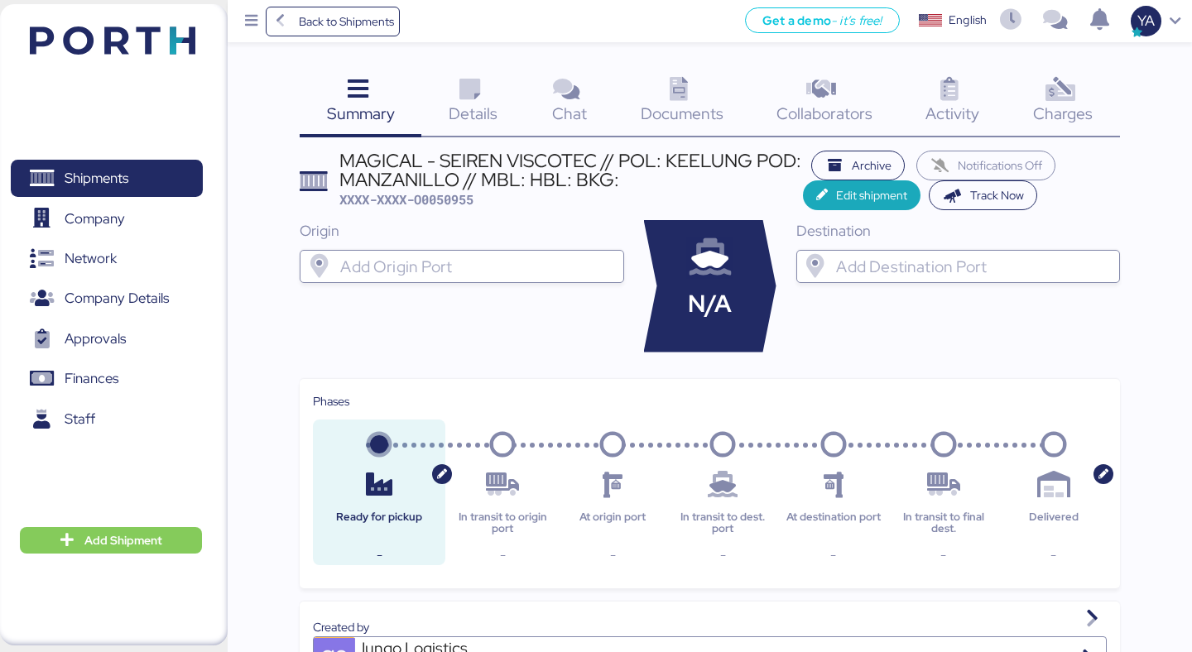
click at [480, 91] on icon at bounding box center [470, 90] width 36 height 24
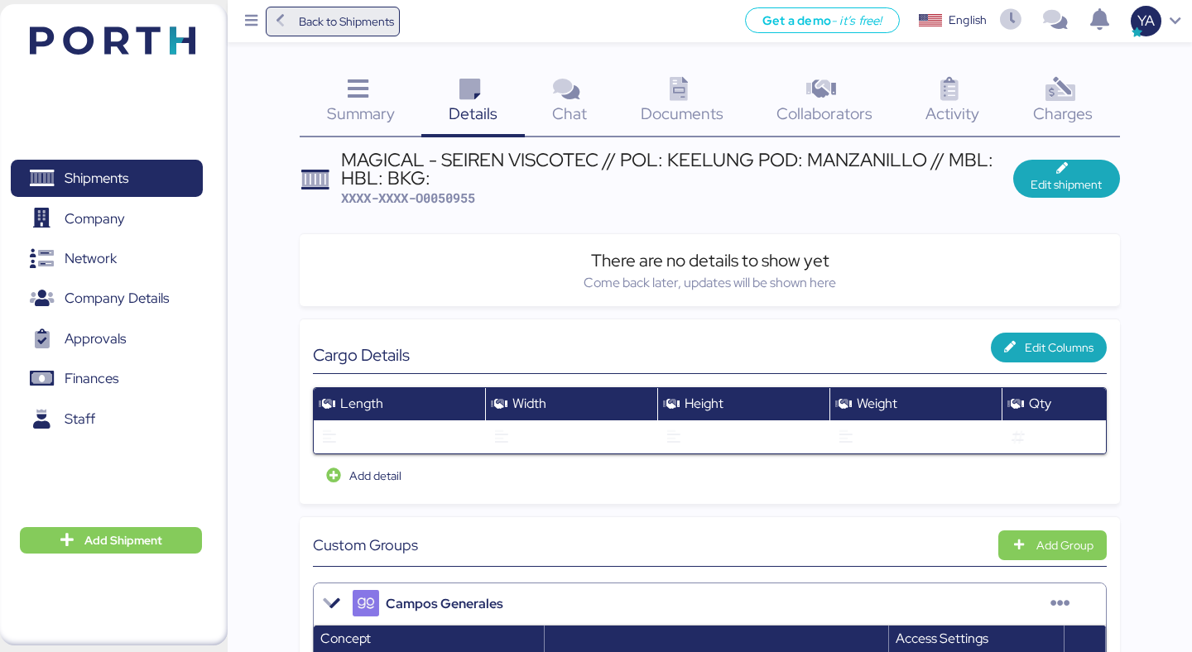
click at [362, 29] on span "Back to Shipments" at bounding box center [346, 22] width 95 height 20
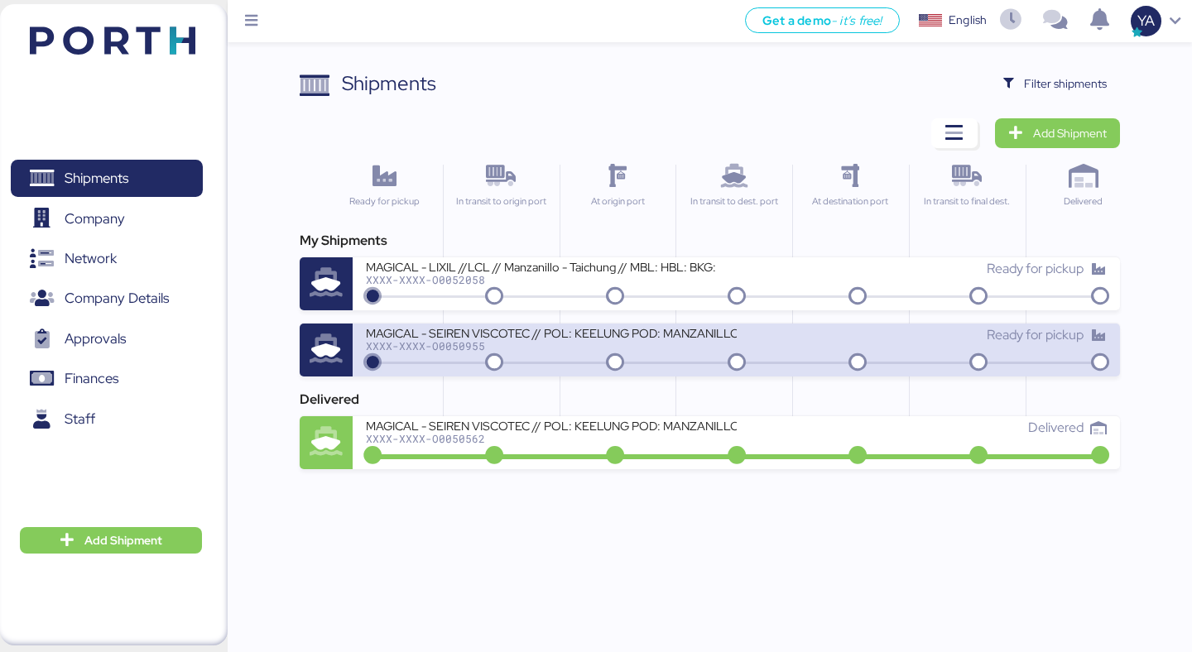
click at [335, 335] on icon at bounding box center [326, 349] width 53 height 29
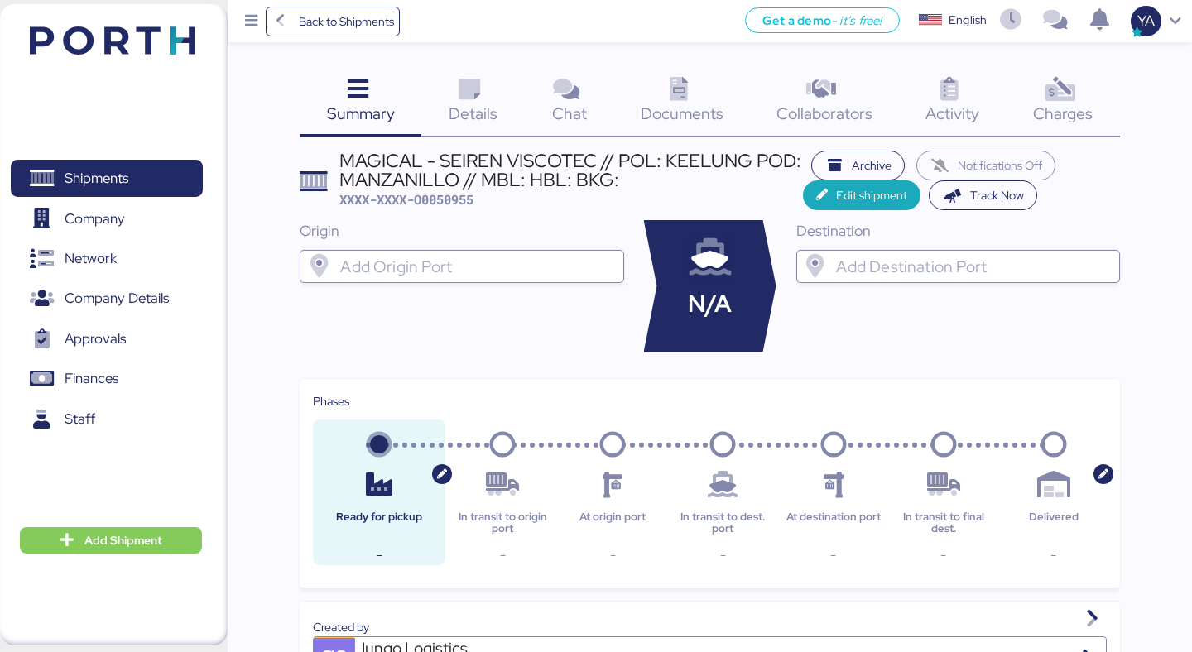
click at [460, 205] on span "XXXX-XXXX-O0050955" at bounding box center [406, 199] width 134 height 17
copy span "O0050955"
click at [462, 113] on span "Details" at bounding box center [473, 114] width 49 height 22
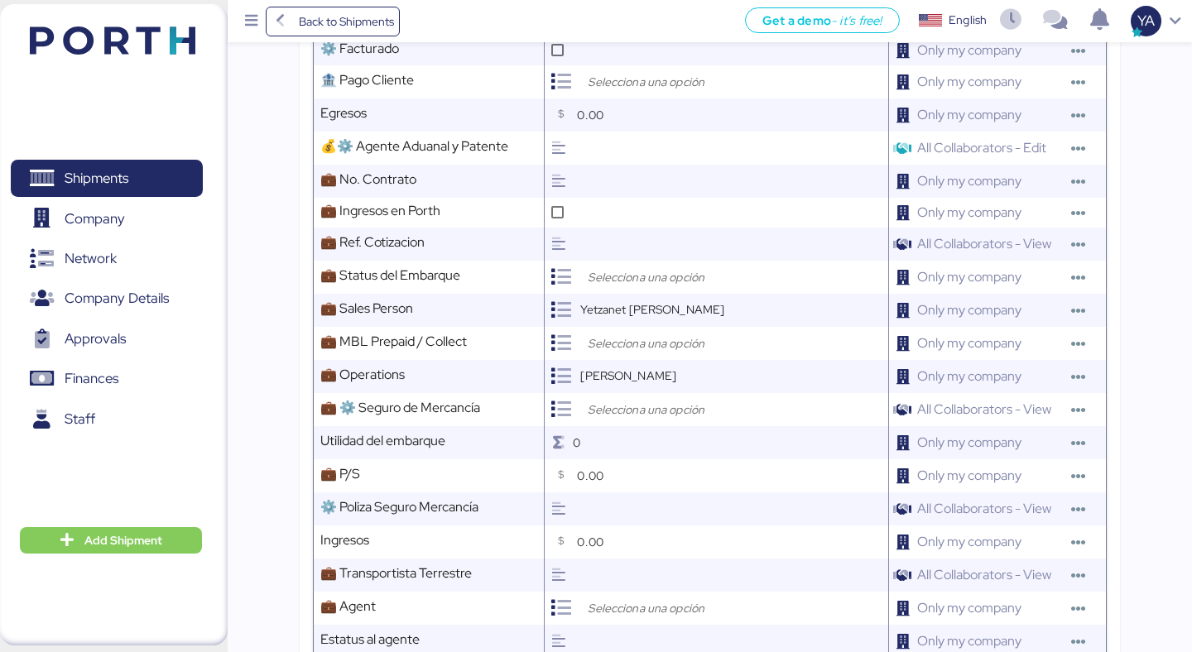
scroll to position [930, 0]
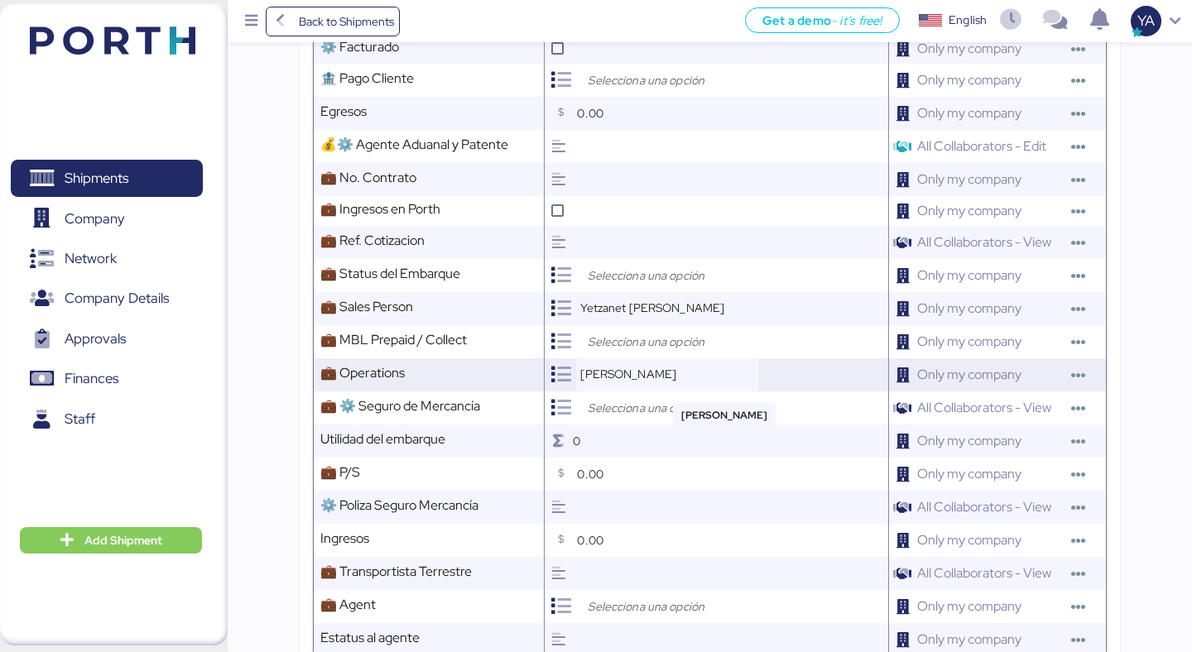
click at [617, 374] on span "[PERSON_NAME]" at bounding box center [628, 374] width 96 height 15
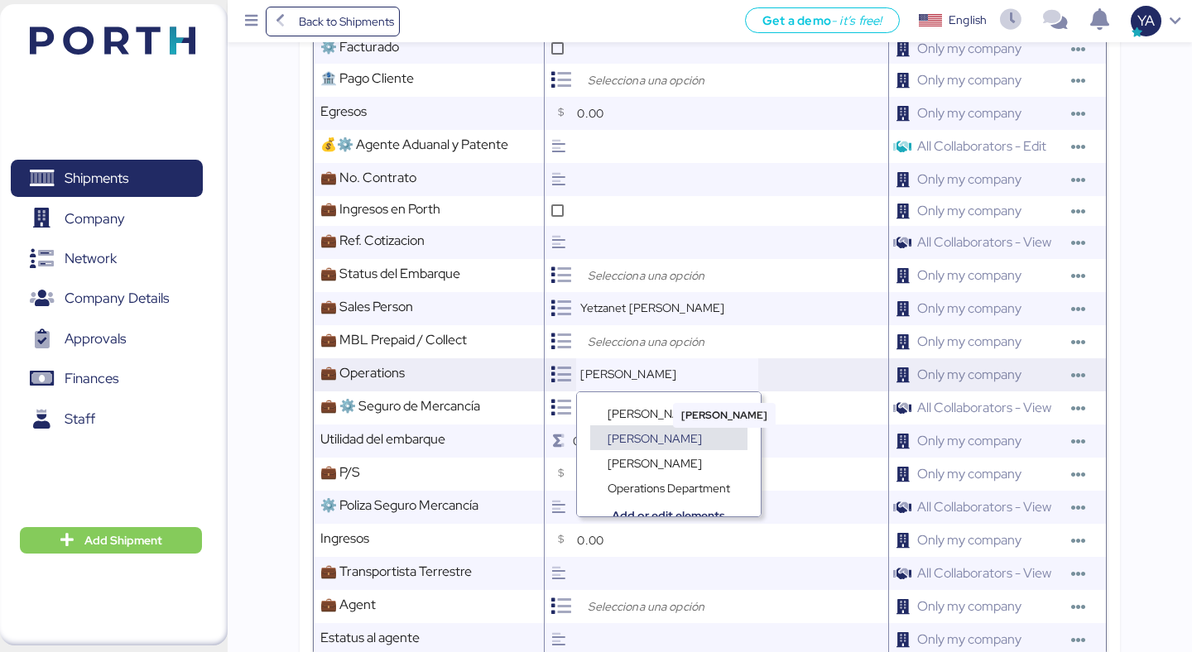
scroll to position [12, 0]
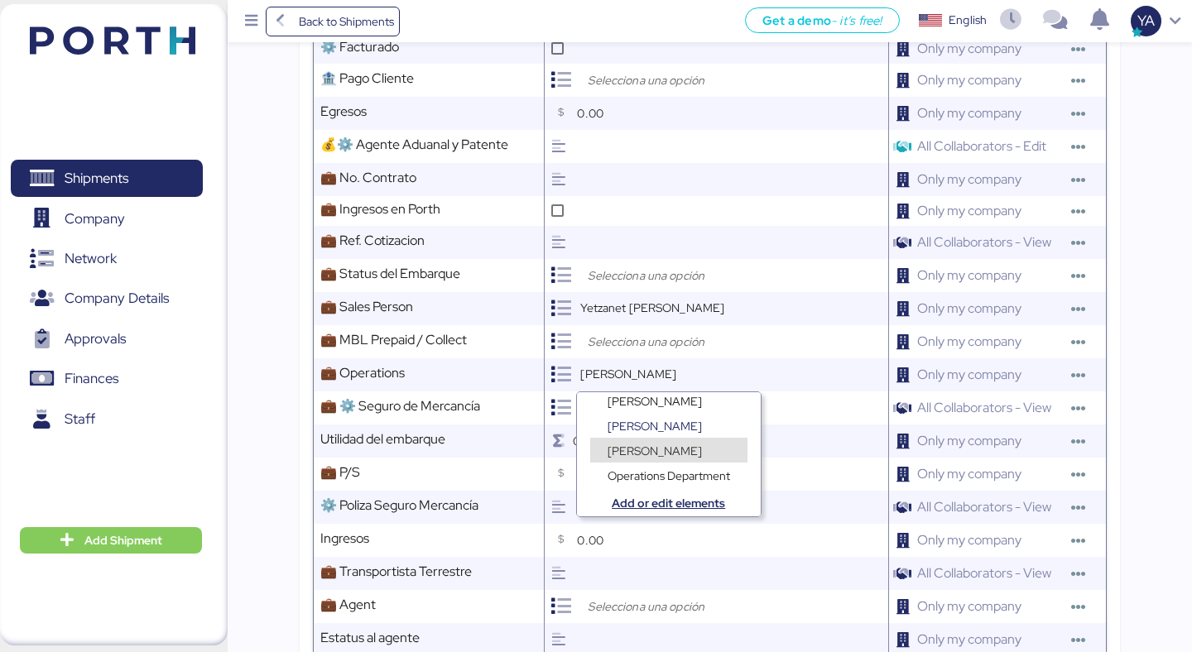
click at [635, 455] on div "Operations Department" at bounding box center [669, 467] width 184 height 25
click at [636, 451] on span "[PERSON_NAME]" at bounding box center [655, 451] width 94 height 15
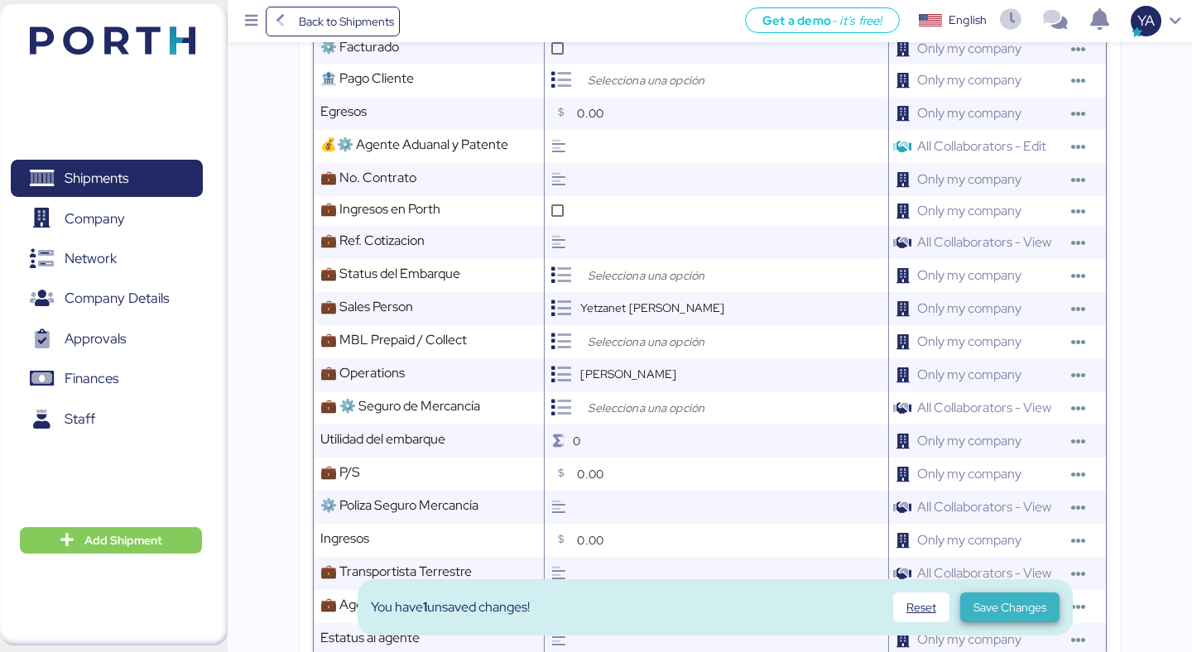
click at [988, 601] on span "Save Changes" at bounding box center [1010, 608] width 73 height 20
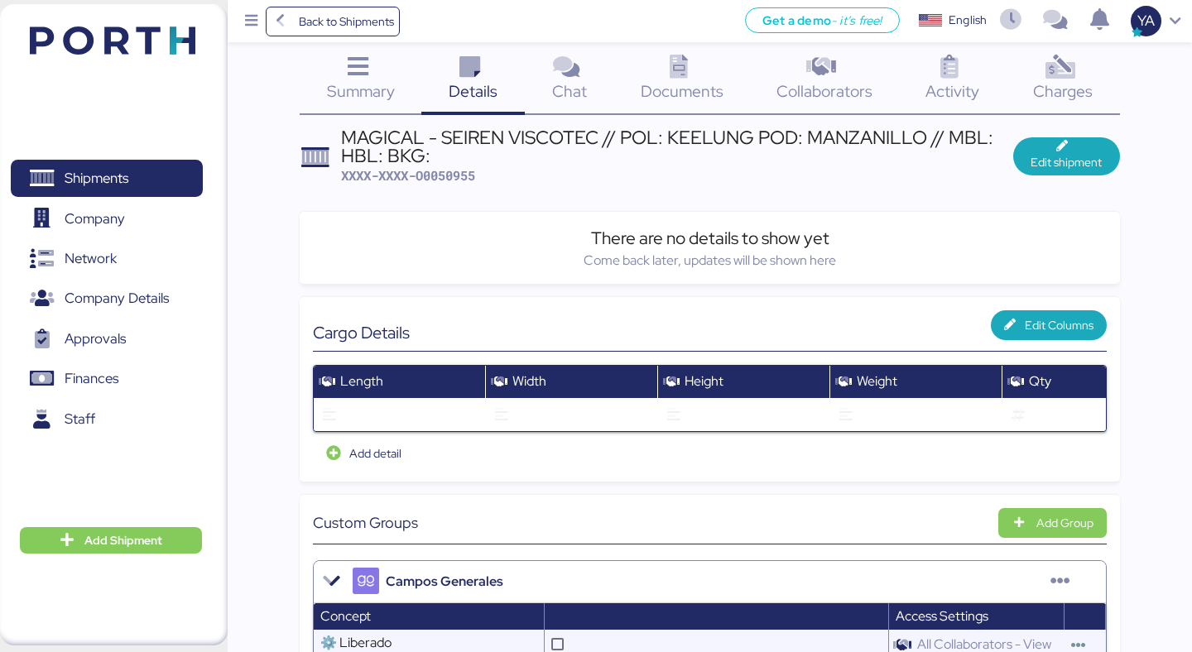
scroll to position [0, 0]
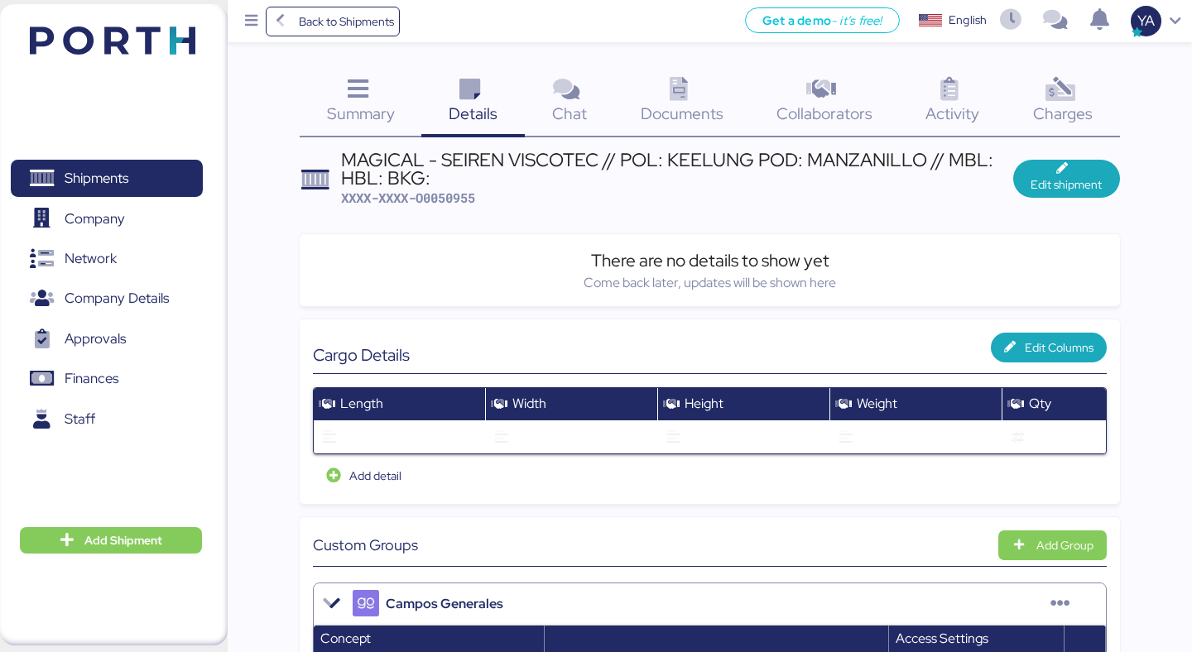
click at [654, 99] on div "Documents 0" at bounding box center [682, 103] width 136 height 69
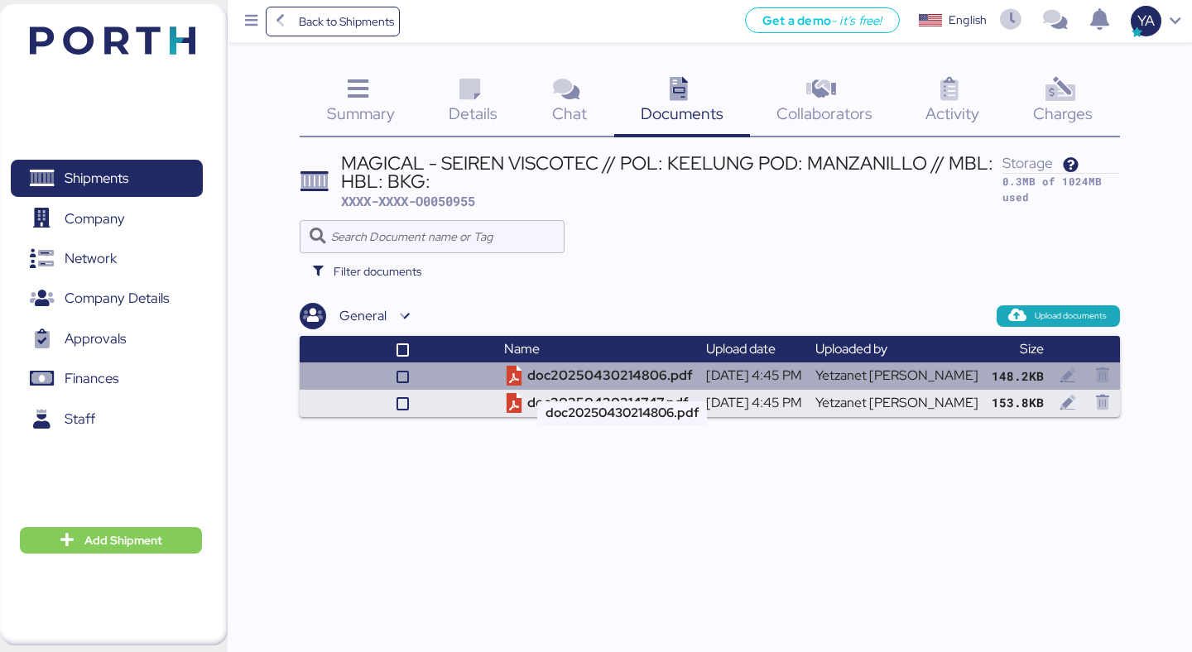
click at [570, 368] on td "doc20250430214806.pdf" at bounding box center [599, 376] width 202 height 27
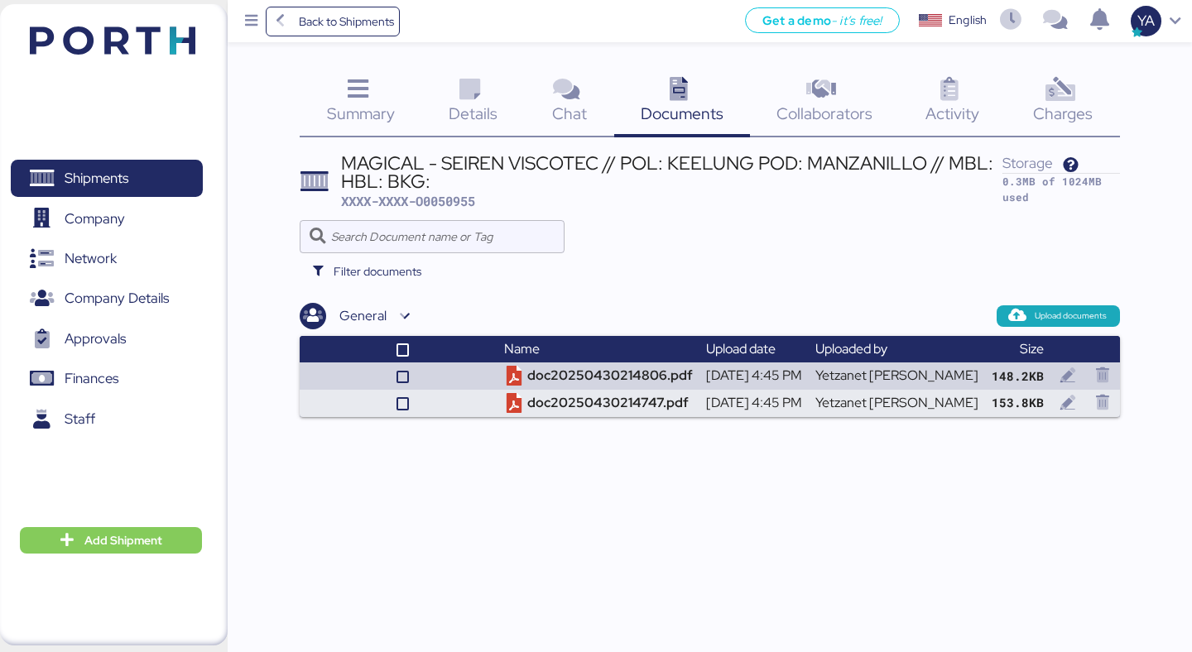
click at [475, 82] on icon at bounding box center [470, 90] width 36 height 24
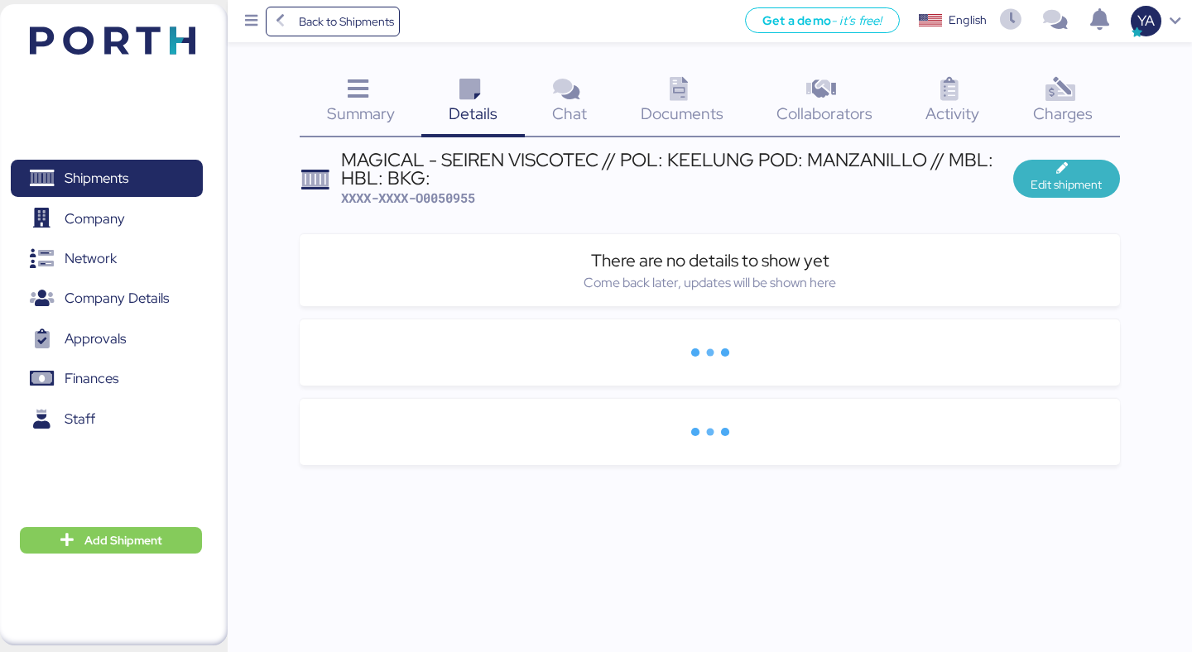
click at [1066, 174] on icon "button" at bounding box center [1064, 169] width 17 height 12
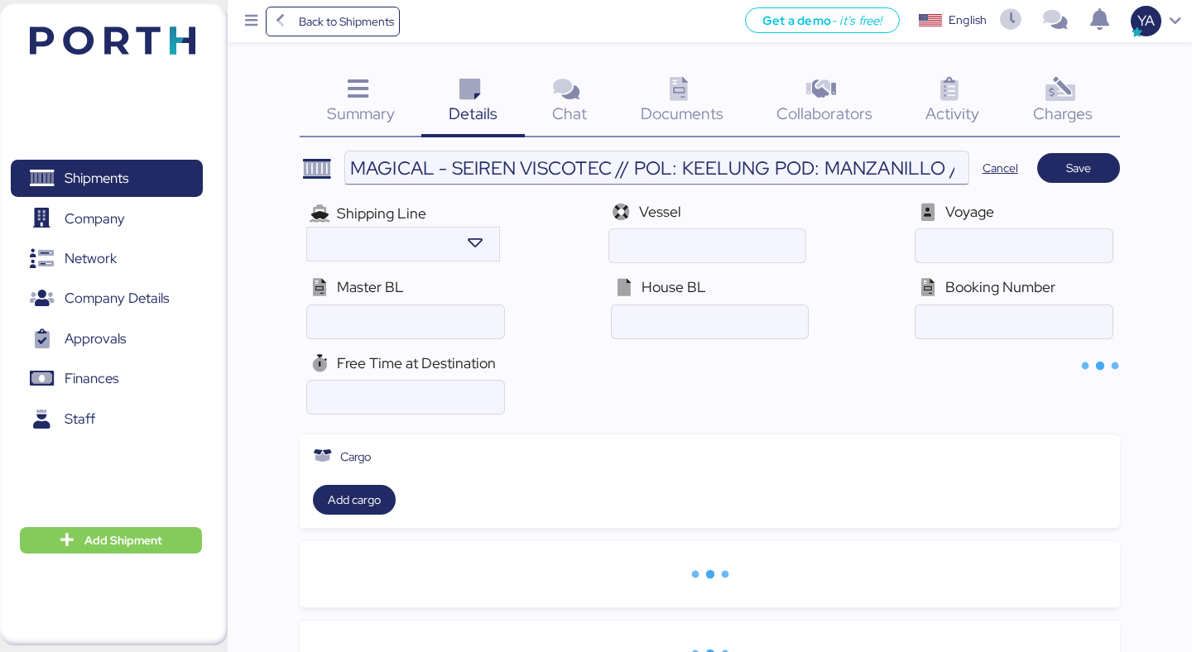
click at [860, 172] on input "MAGICAL - SEIREN VISCOTEC // POL: KEELUNG POD: MANZANILLO // MBL: HBL: BKG:" at bounding box center [656, 168] width 623 height 33
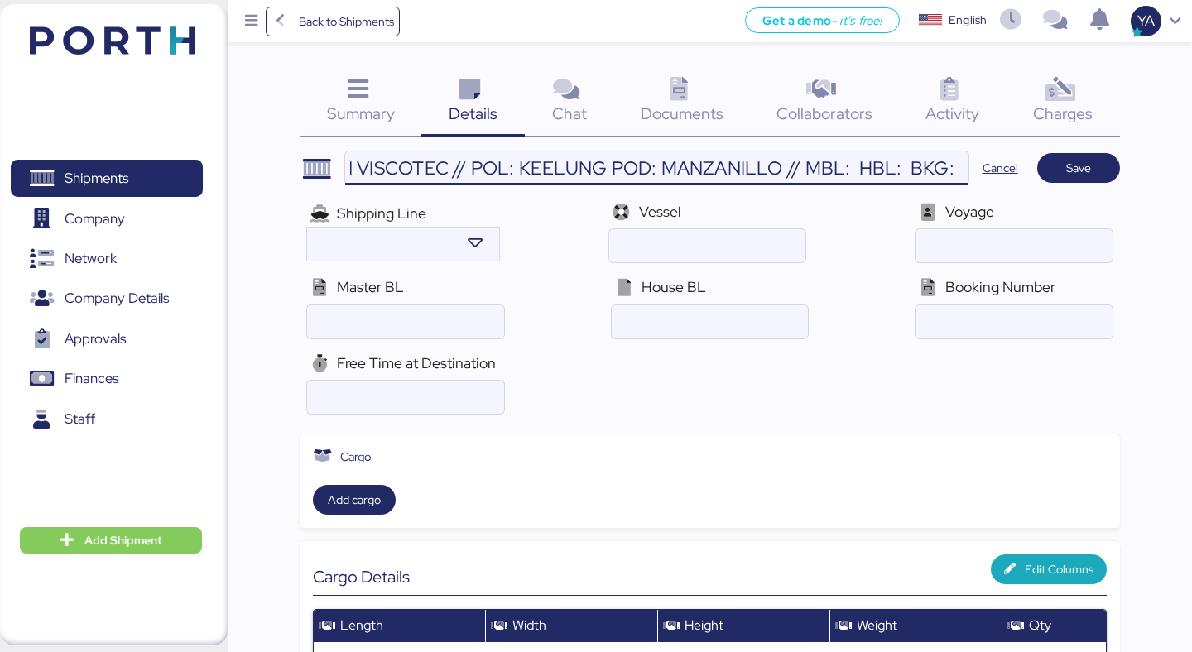
click at [851, 166] on input "MAGICAL - SEIREN VISCOTEC // POL: KEELUNG POD: MANZANILLO // MBL: HBL: BKG:" at bounding box center [656, 168] width 623 height 33
paste input "SEAMAN2504207"
type input "MAGICAL - SEIREN VISCOTEC // POL: KEELUNG POD: MANZANILLO // MBL: SEAMAN2504207…"
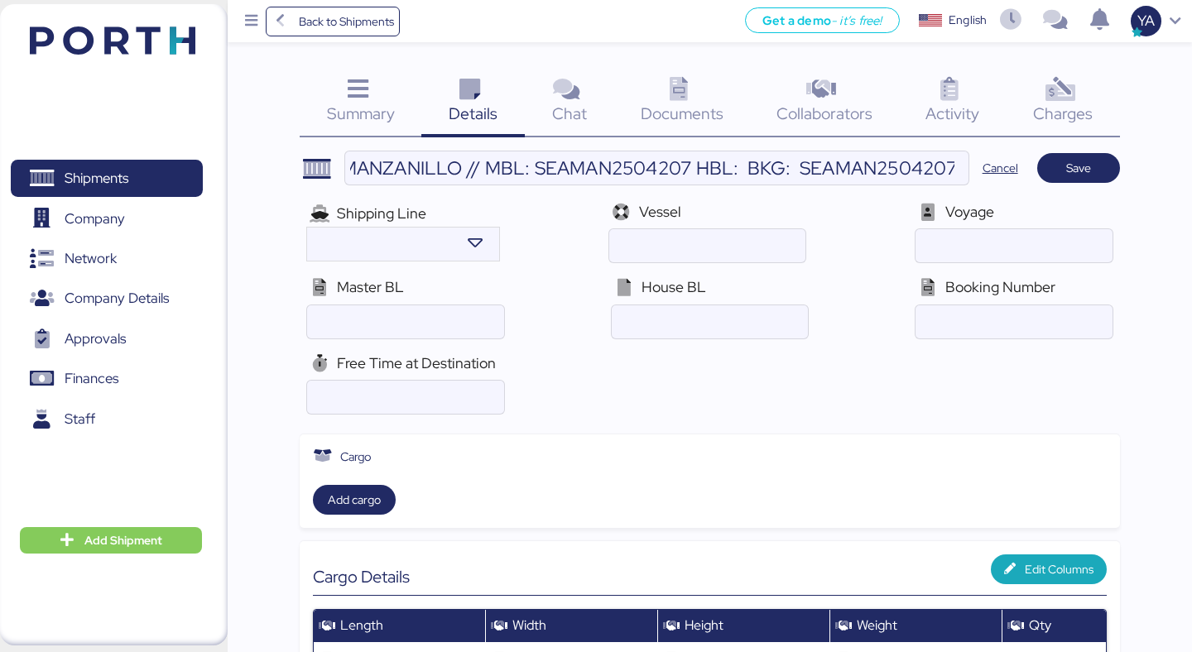
scroll to position [0, 0]
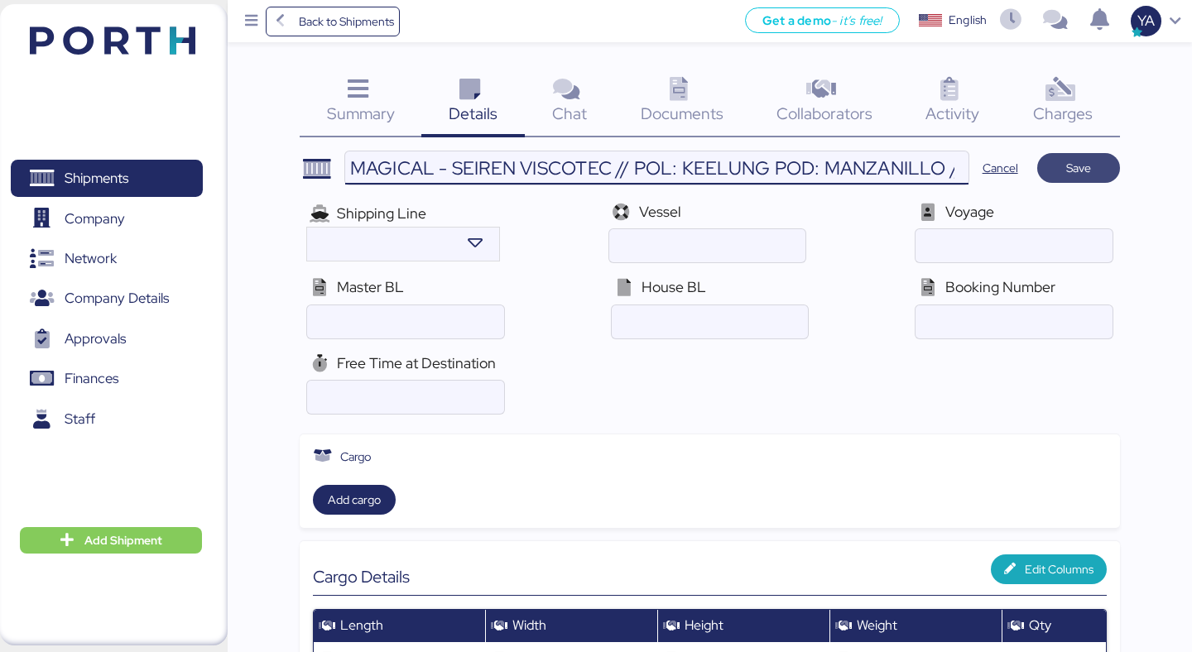
click at [1072, 179] on span "Save" at bounding box center [1079, 167] width 56 height 23
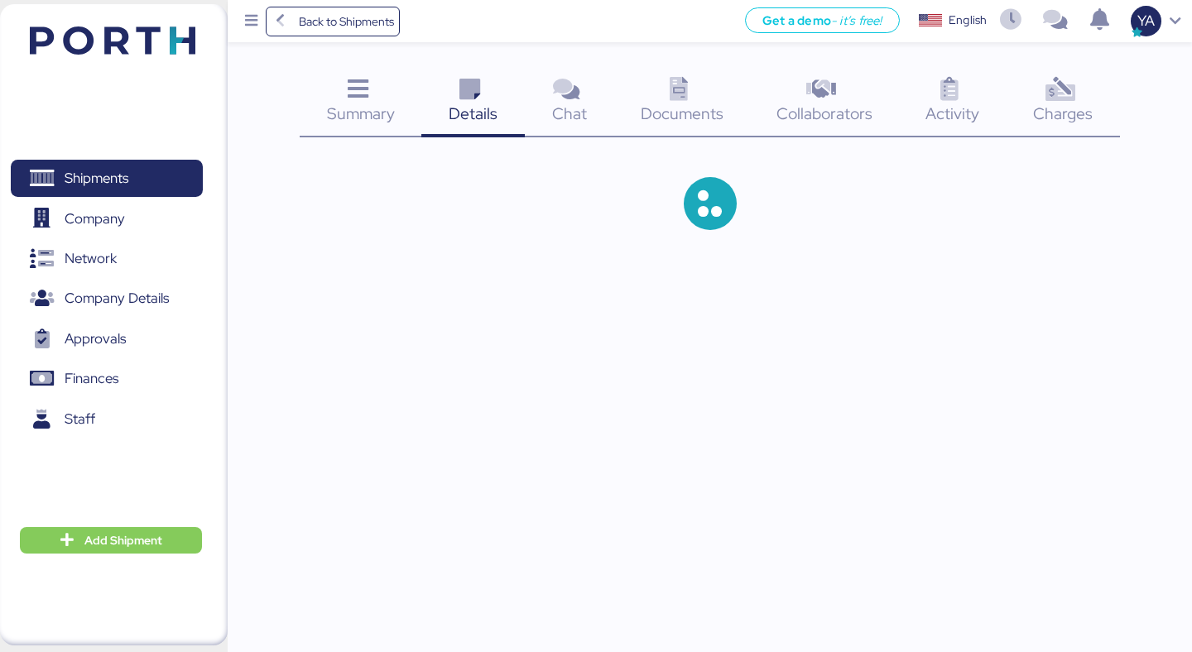
click at [684, 108] on span "Documents" at bounding box center [682, 114] width 83 height 22
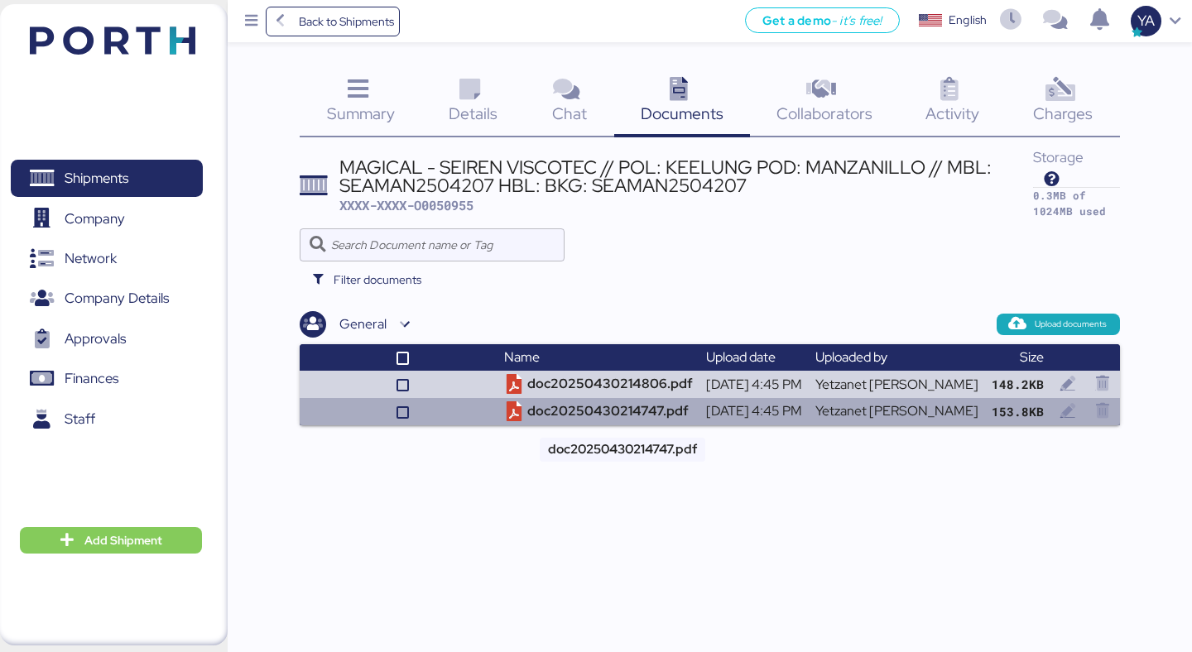
click at [615, 412] on td "doc20250430214747.pdf" at bounding box center [599, 411] width 202 height 27
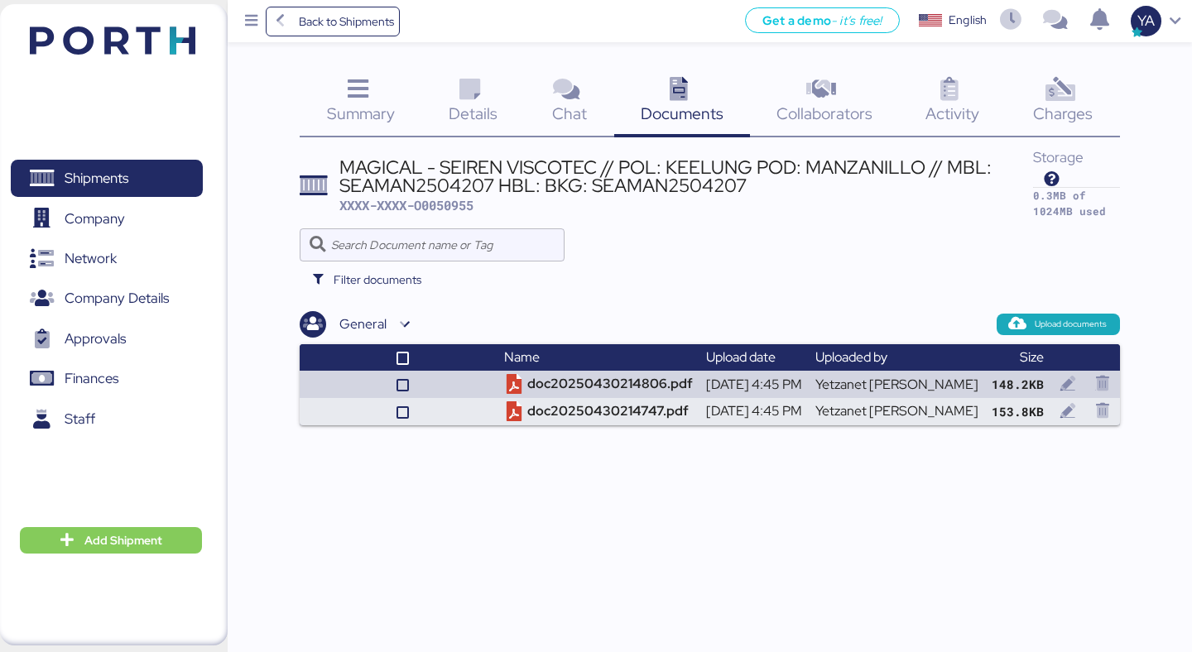
click at [364, 97] on icon at bounding box center [358, 90] width 36 height 24
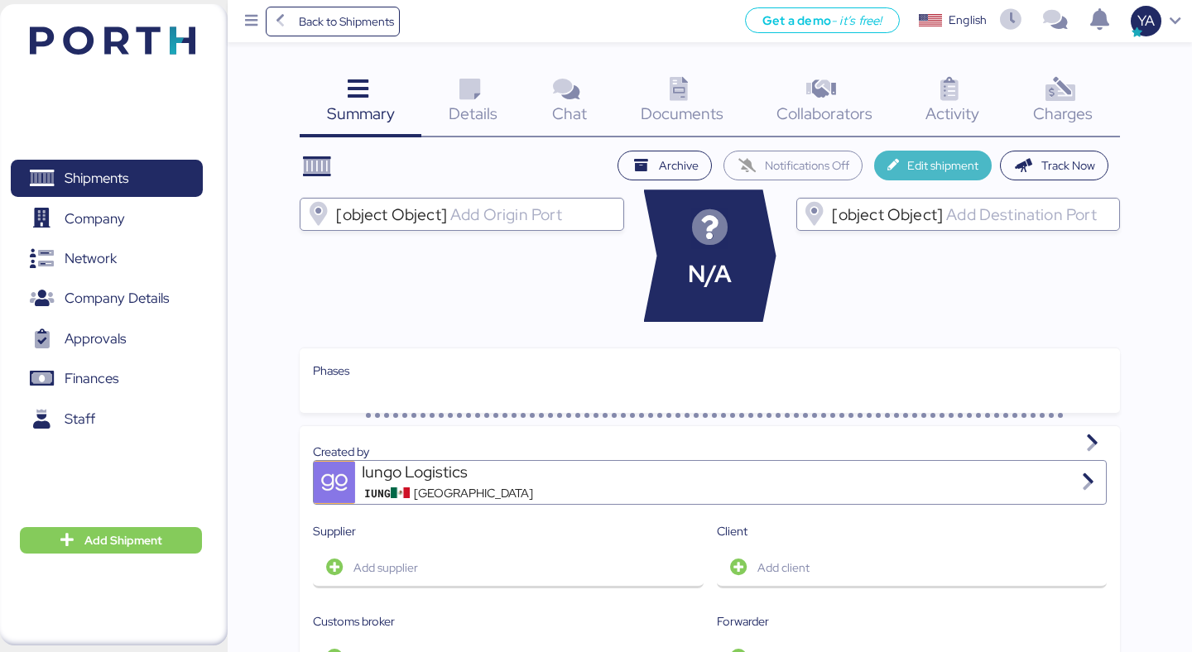
click at [915, 164] on span "Edit shipment" at bounding box center [942, 166] width 71 height 20
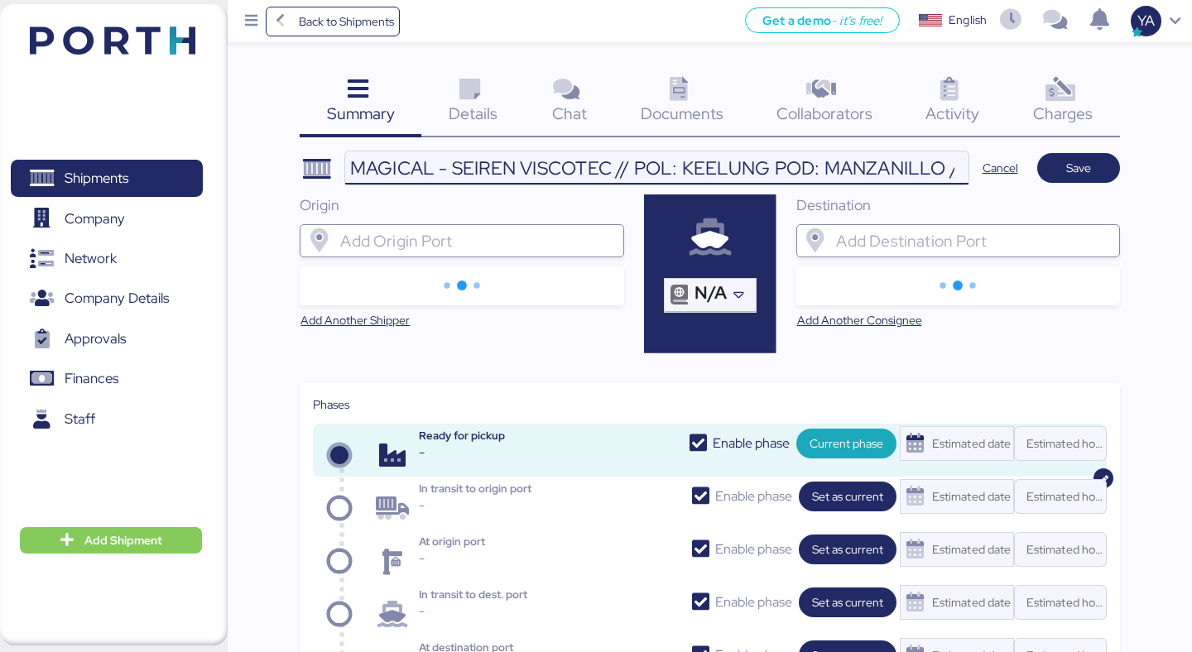
click at [743, 172] on input "MAGICAL - SEIREN VISCOTEC // POL: KEELUNG POD: MANZANILLO // MBL: SEAMAN2504207…" at bounding box center [656, 168] width 623 height 33
click at [742, 161] on input "MAGICAL - SEIREN VISCOTEC // POL: KEELUNG POD: MANZANILLO // MBL: SEAMAN2504207…" at bounding box center [656, 168] width 623 height 33
paste input "МТРКЕЕМZO254001"
type input "MAGICAL - SEIREN VISCOTEC // POL: KEELUNG POD: MANZANILLO // MBL: SEAMAN2504207…"
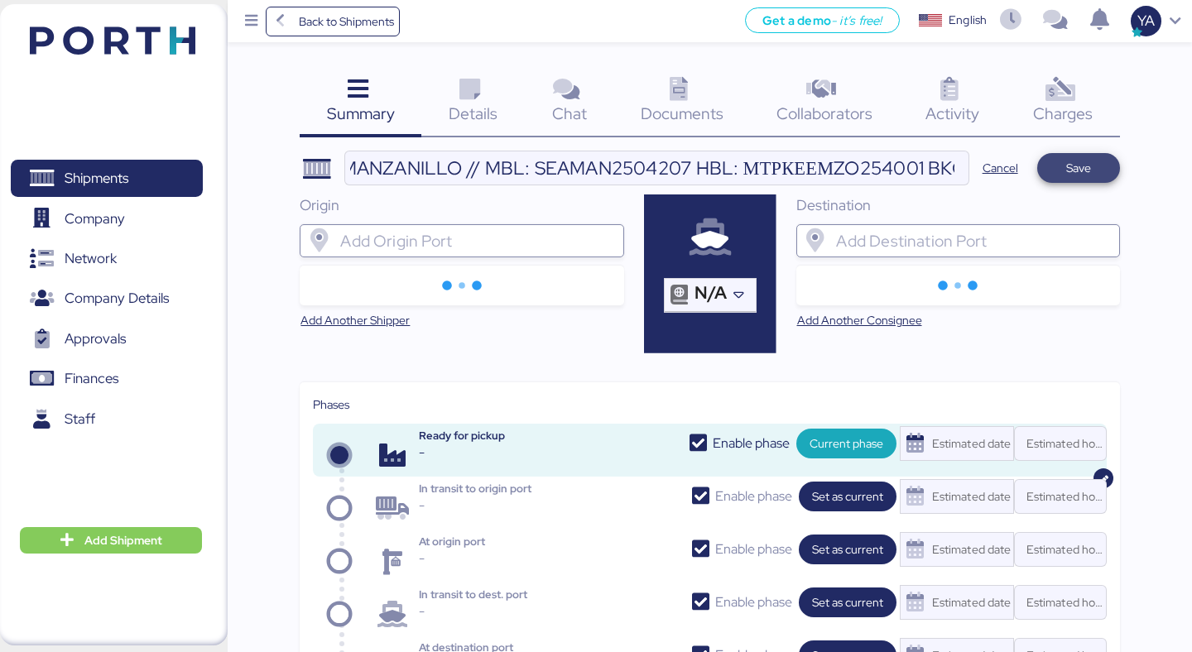
click at [1078, 173] on span "Save" at bounding box center [1078, 168] width 25 height 20
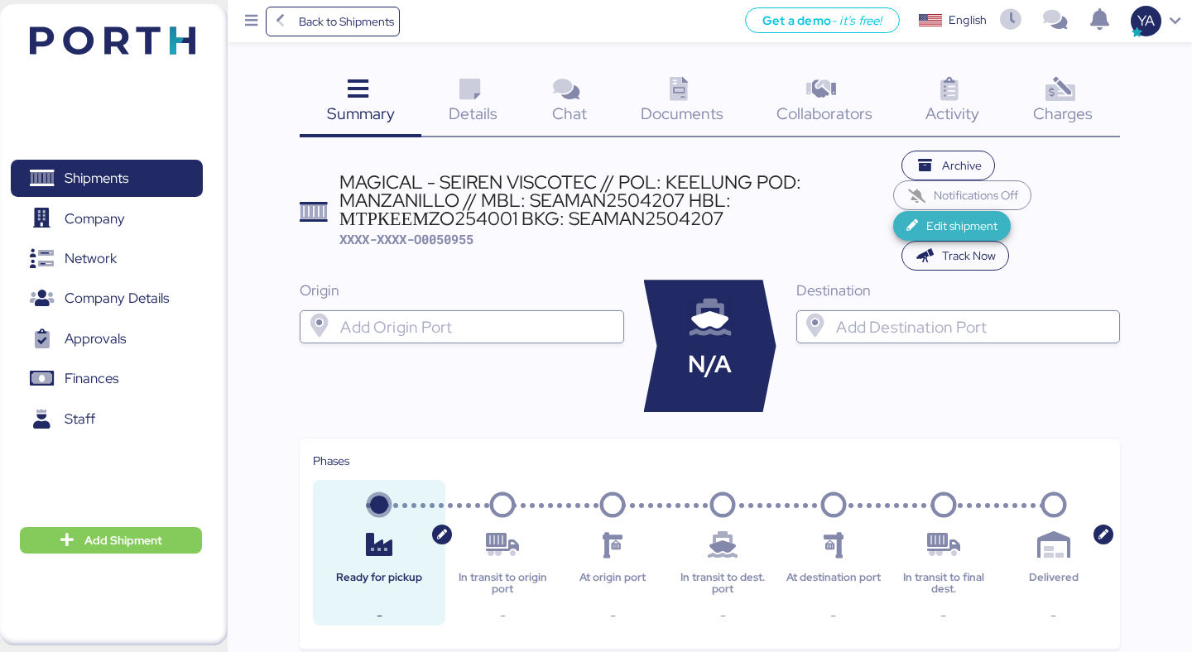
click at [966, 223] on span "Edit shipment" at bounding box center [962, 226] width 71 height 20
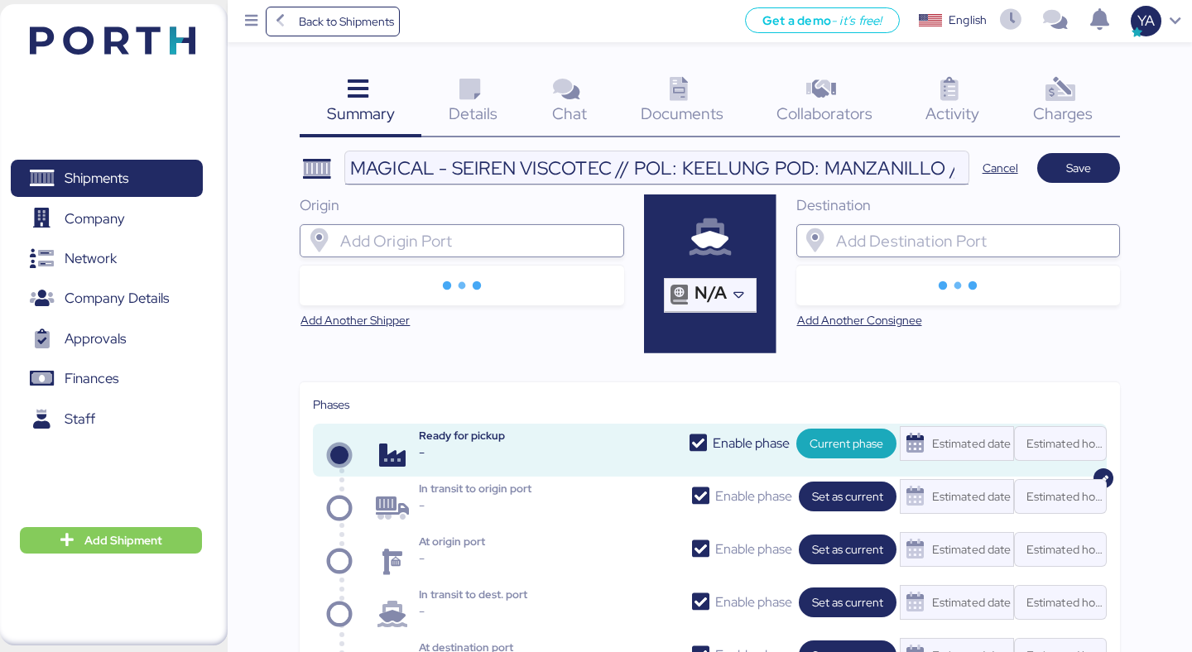
click at [801, 158] on input "MAGICAL - SEIREN VISCOTEC // POL: KEELUNG POD: MANZANILLO // MBL: SEAMAN2504207…" at bounding box center [656, 168] width 623 height 33
click at [667, 168] on input "MAGICAL - SEIREN VISCOTEC // POL: KEELUNG POD: MANZANILLO // MBL: SEAMAN2504207…" at bounding box center [656, 168] width 623 height 33
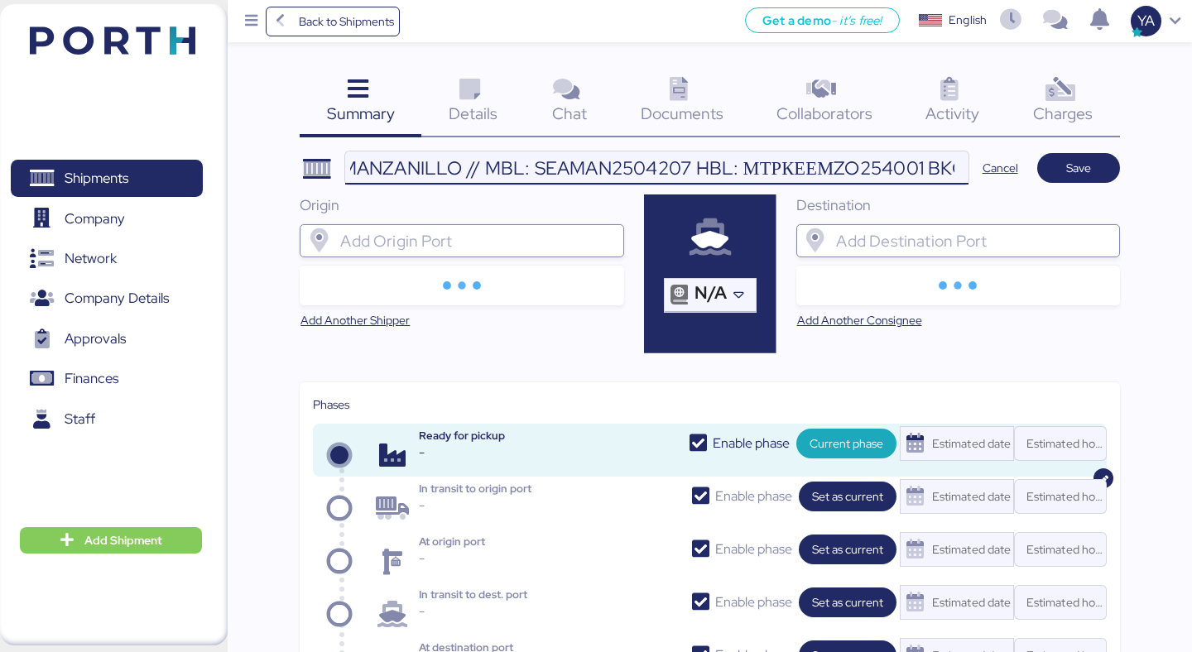
click at [831, 167] on input "MAGICAL - SEIREN VISCOTEC // POL: KEELUNG POD: MANZANILLO // MBL: SEAMAN2504207…" at bounding box center [656, 168] width 623 height 33
click at [785, 162] on input "MAGICAL - SEIREN VISCOTEC // POL: KEELUNG POD: MANZANILLO // MBL: SEAMAN2504207…" at bounding box center [656, 168] width 623 height 33
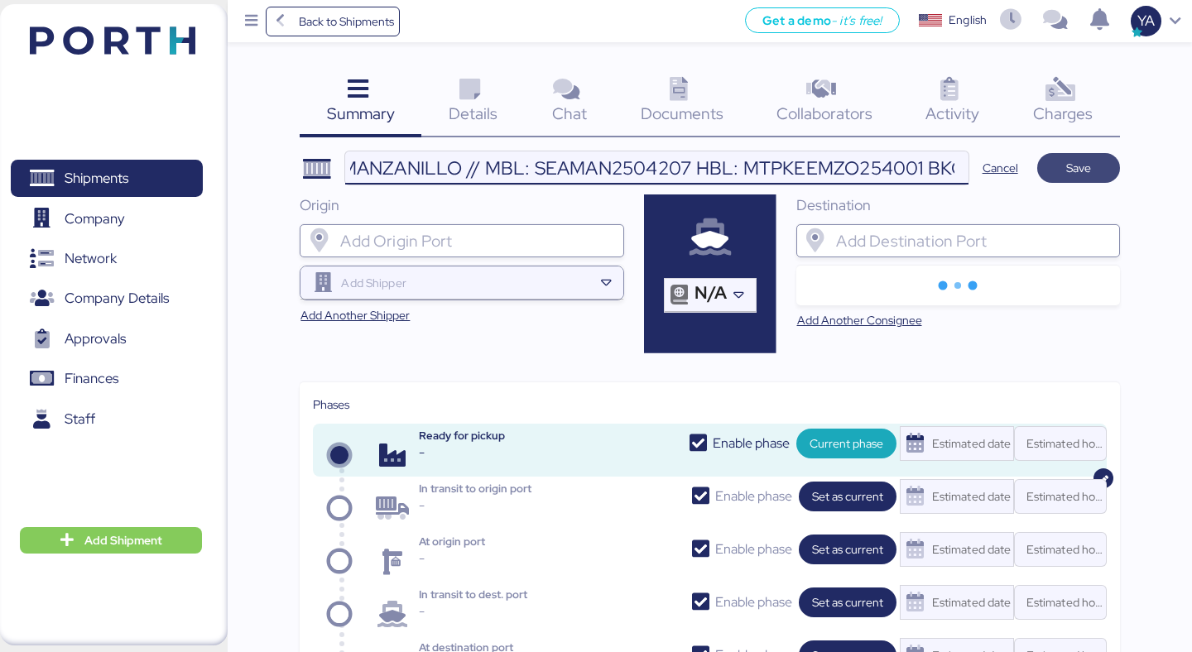
type input "MAGICAL - SEIREN VISCOTEC // POL: KEELUNG POD: MANZANILLO // MBL: SEAMAN2504207…"
click at [1077, 178] on span "Save" at bounding box center [1079, 167] width 56 height 23
